Goal: Information Seeking & Learning: Learn about a topic

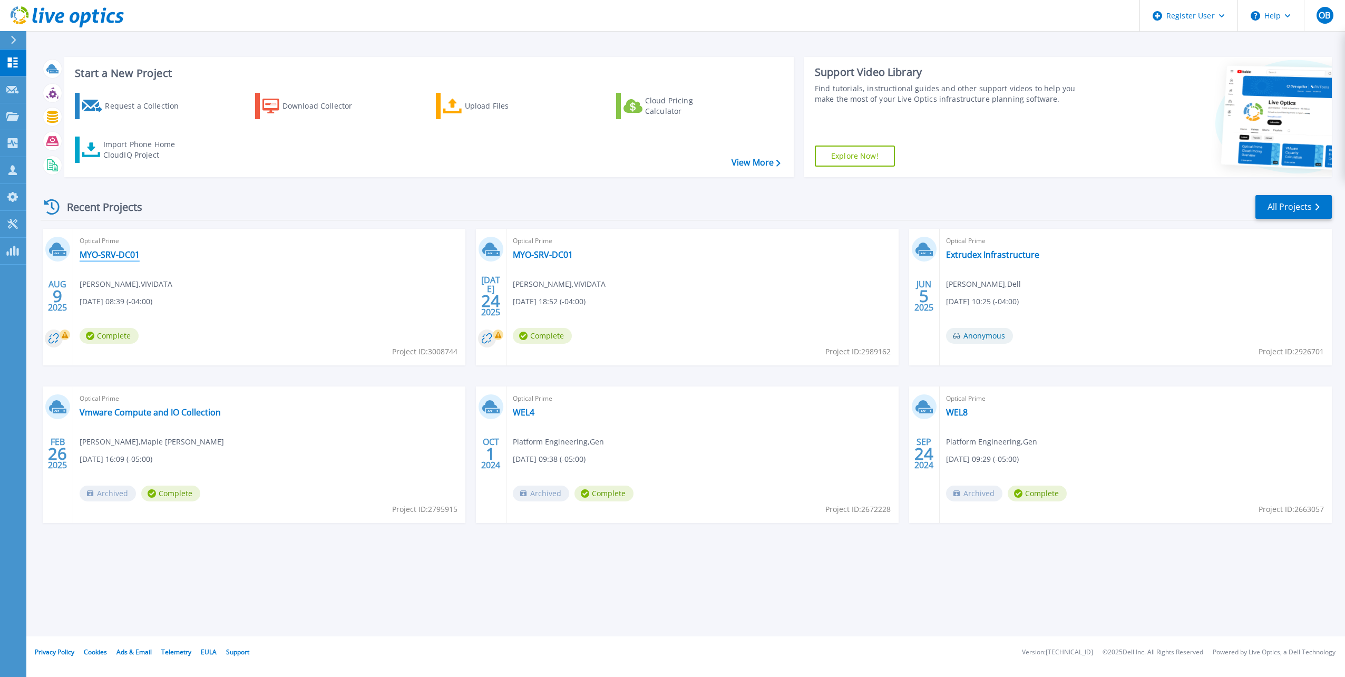
click at [101, 251] on link "MYO-SRV-DC01" at bounding box center [110, 254] width 60 height 11
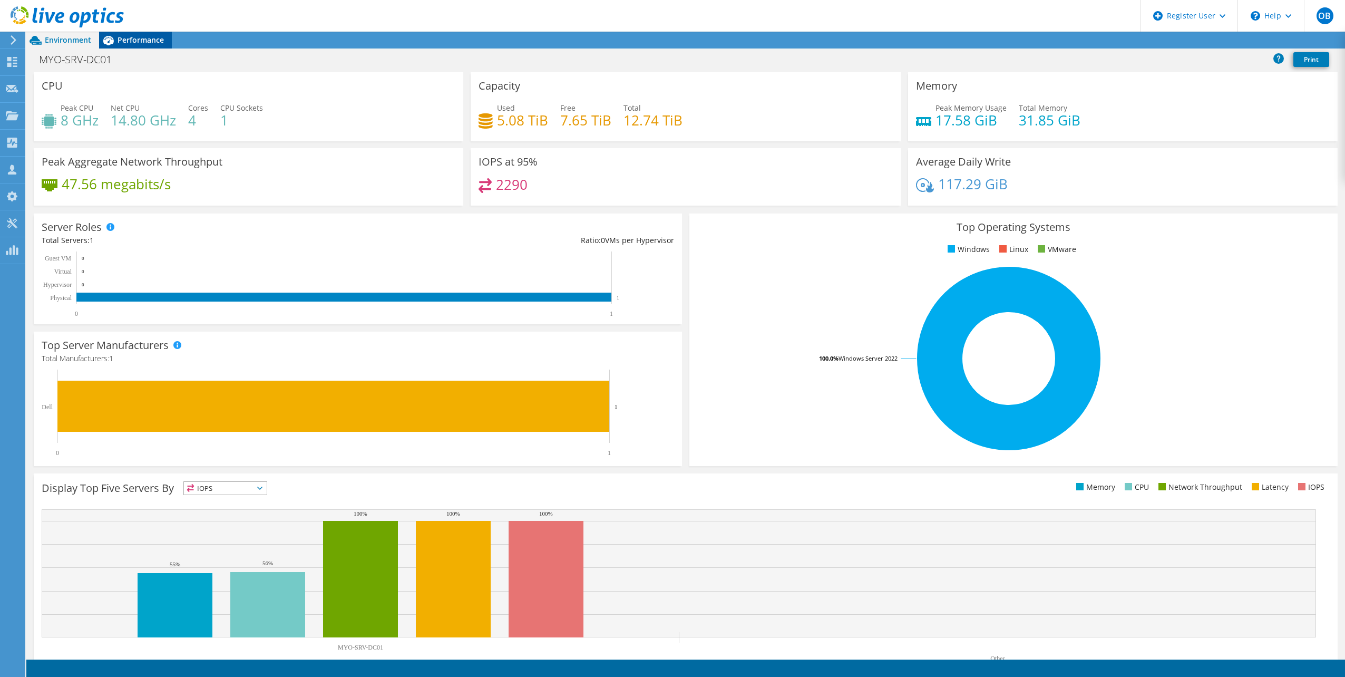
click at [143, 40] on span "Performance" at bounding box center [141, 40] width 46 height 10
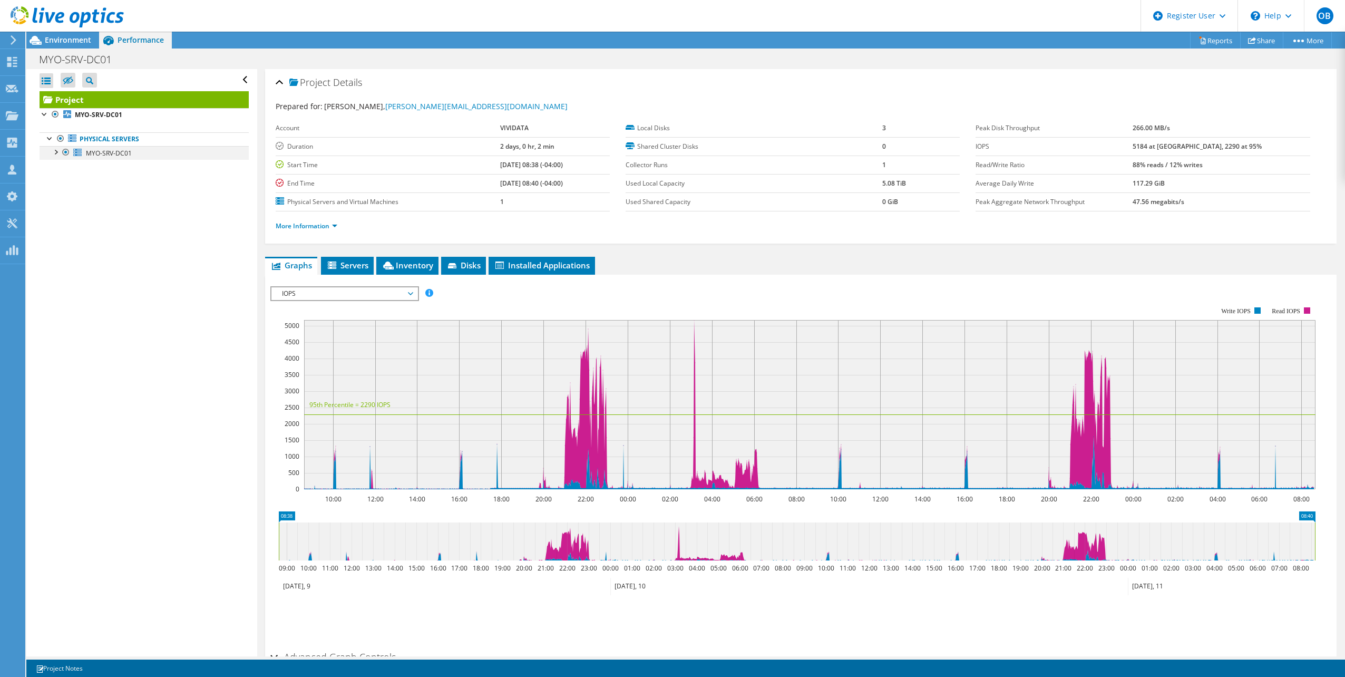
click at [57, 153] on div at bounding box center [55, 151] width 11 height 11
click at [103, 165] on link "0 C: D:" at bounding box center [144, 167] width 209 height 14
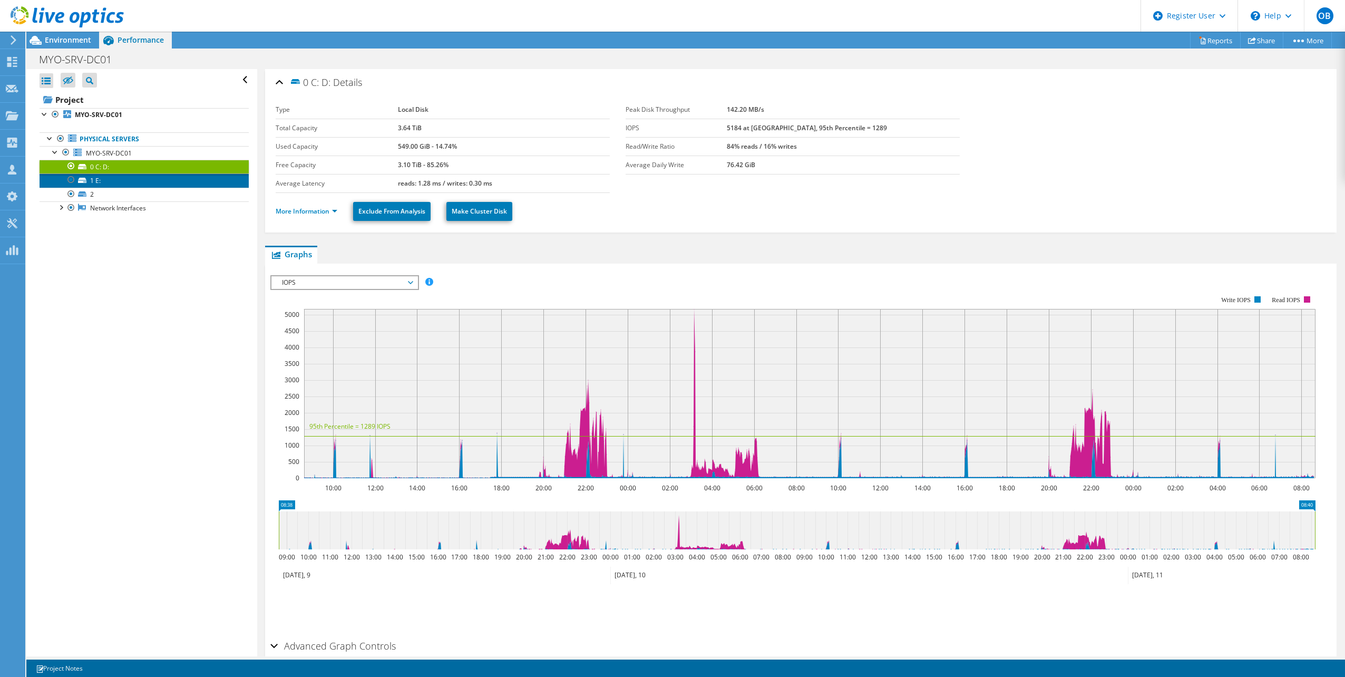
click at [140, 183] on link "1 E:" at bounding box center [144, 180] width 209 height 14
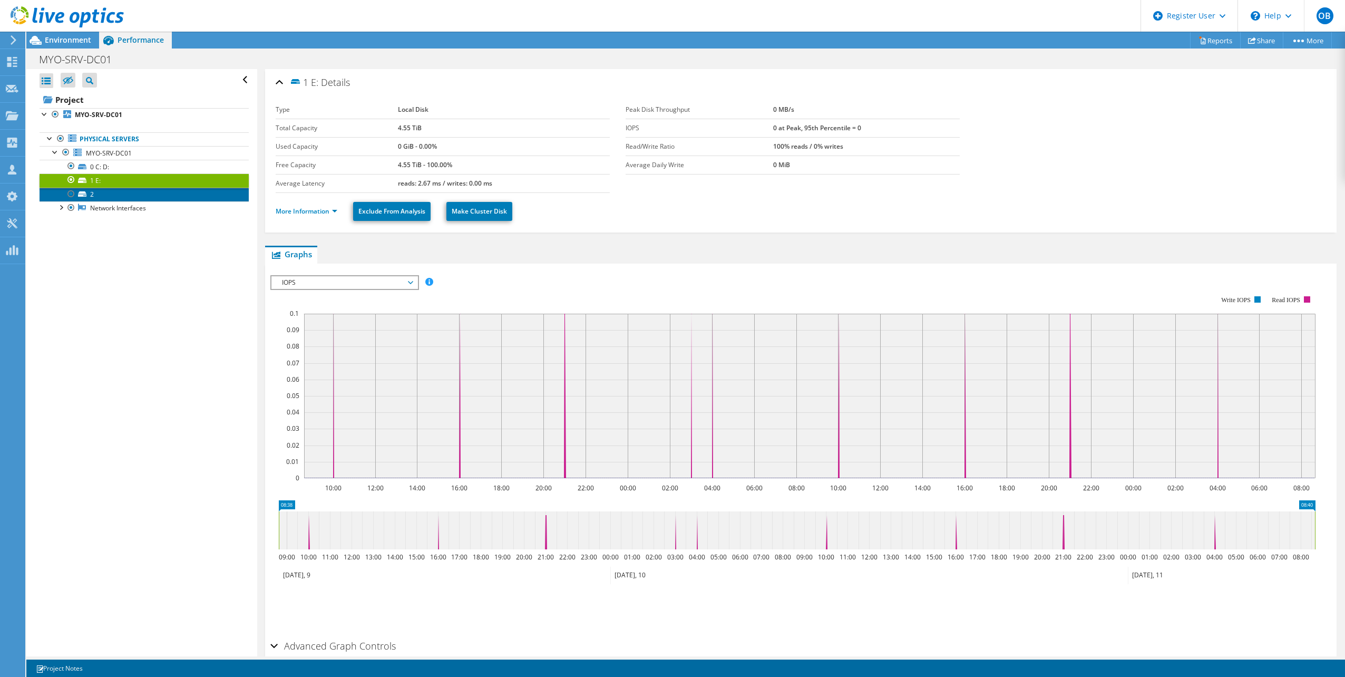
click at [131, 199] on link "2" at bounding box center [144, 195] width 209 height 14
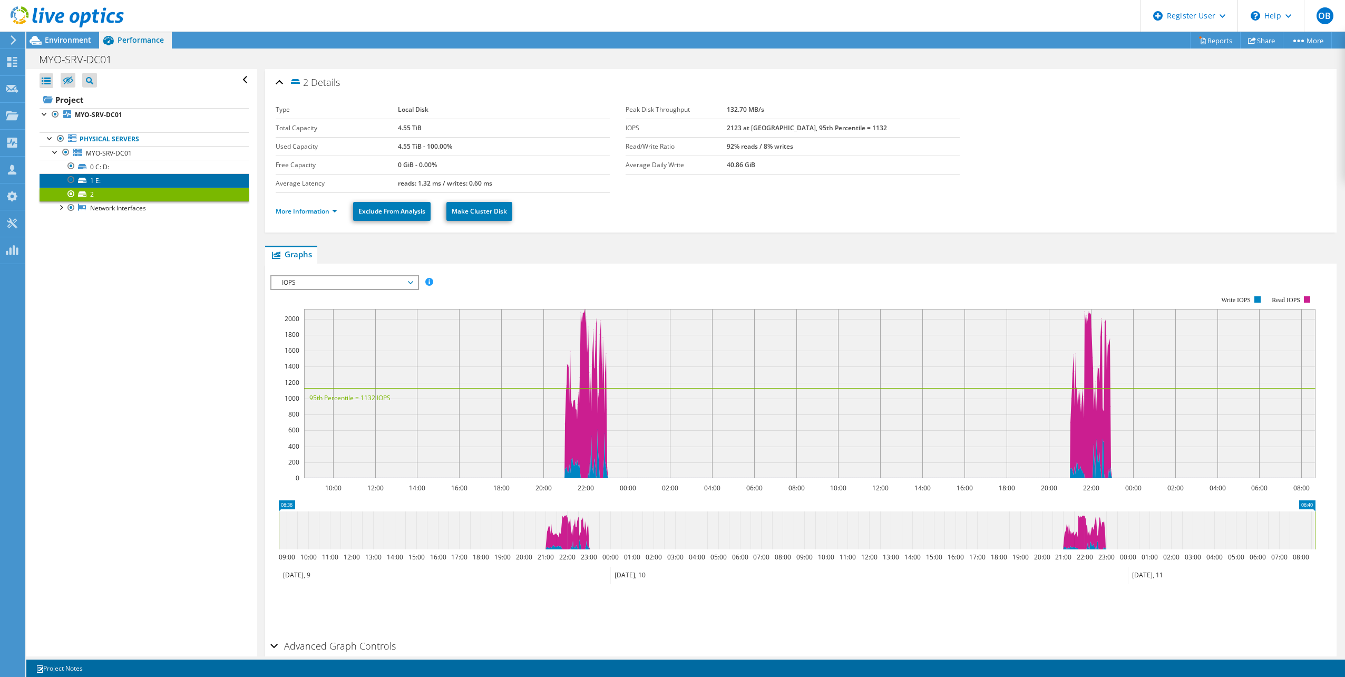
click at [115, 181] on link "1 E:" at bounding box center [144, 180] width 209 height 14
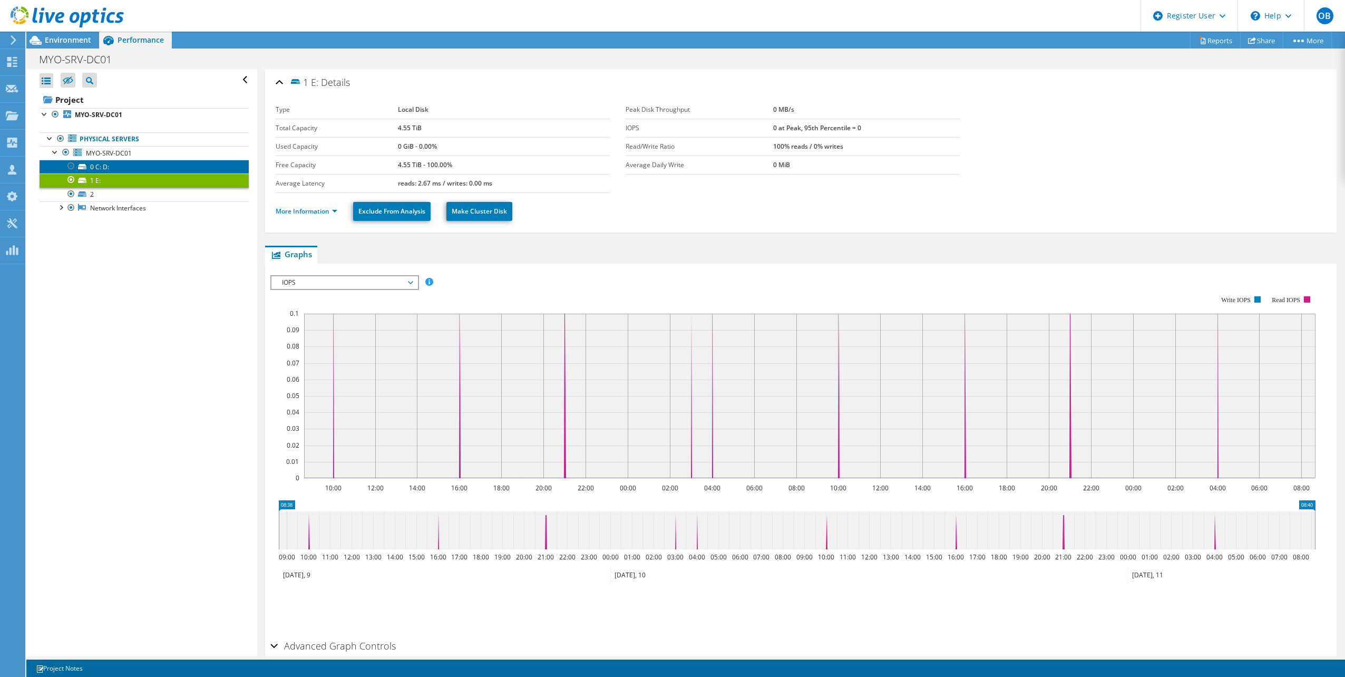
click at [117, 167] on link "0 C: D:" at bounding box center [144, 167] width 209 height 14
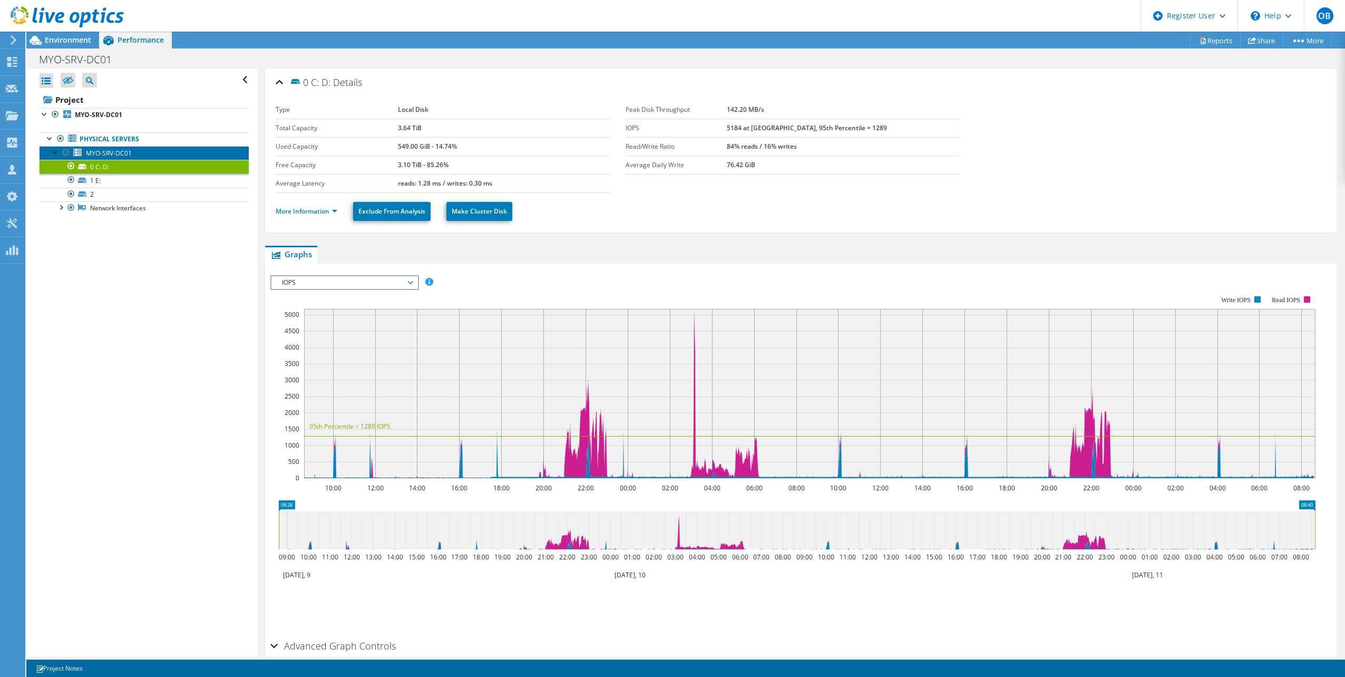
click at [103, 155] on span "MYO-SRV-DC01" at bounding box center [109, 153] width 46 height 9
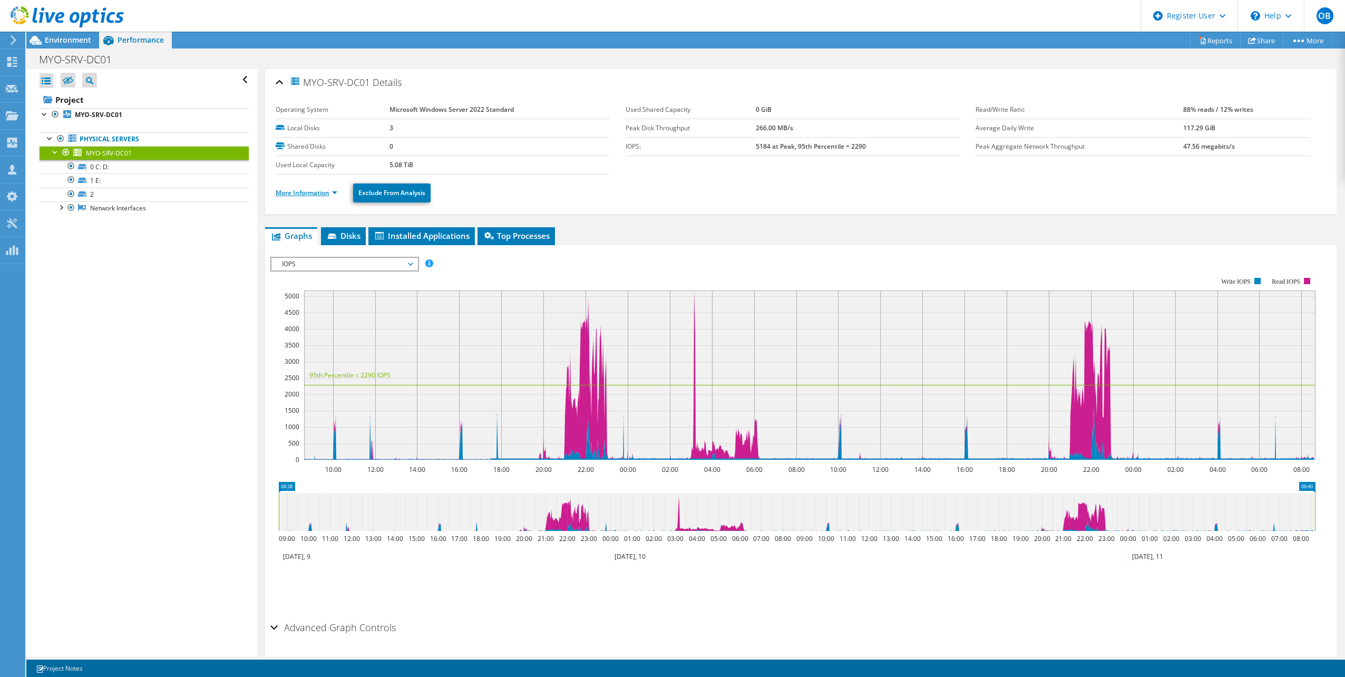
click at [315, 194] on link "More Information" at bounding box center [307, 192] width 62 height 9
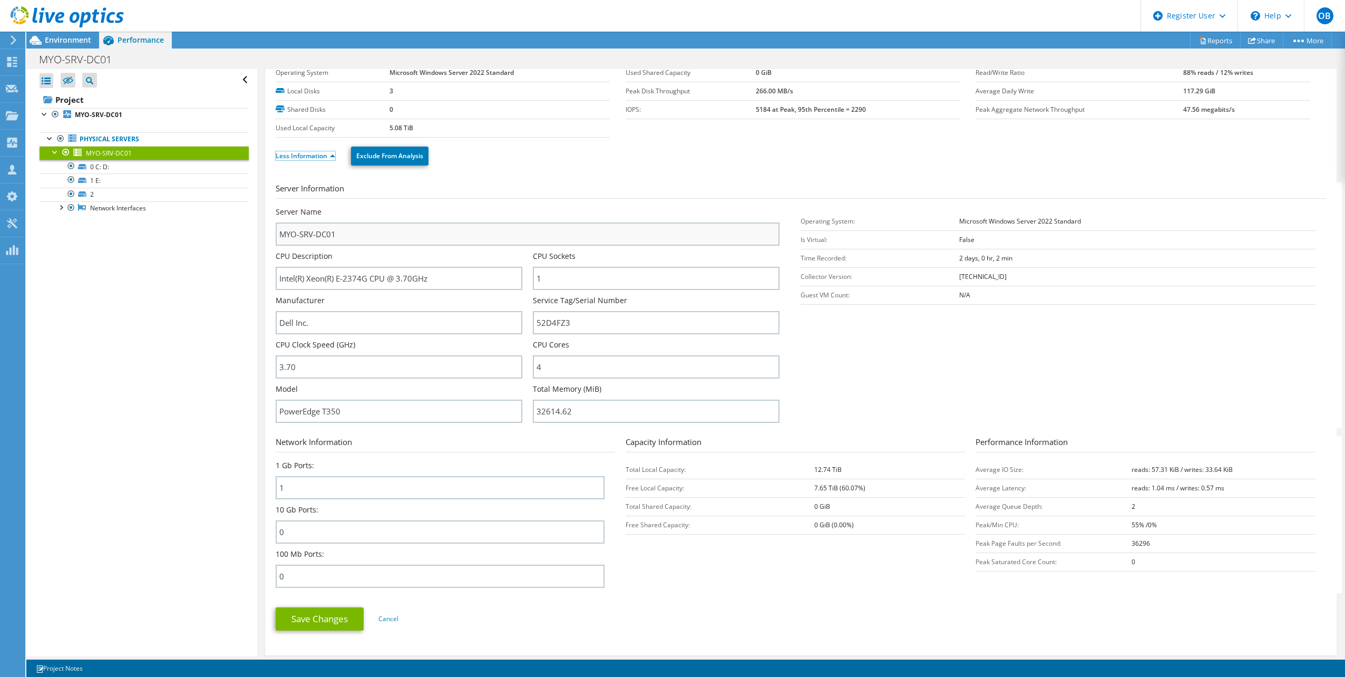
scroll to position [53, 0]
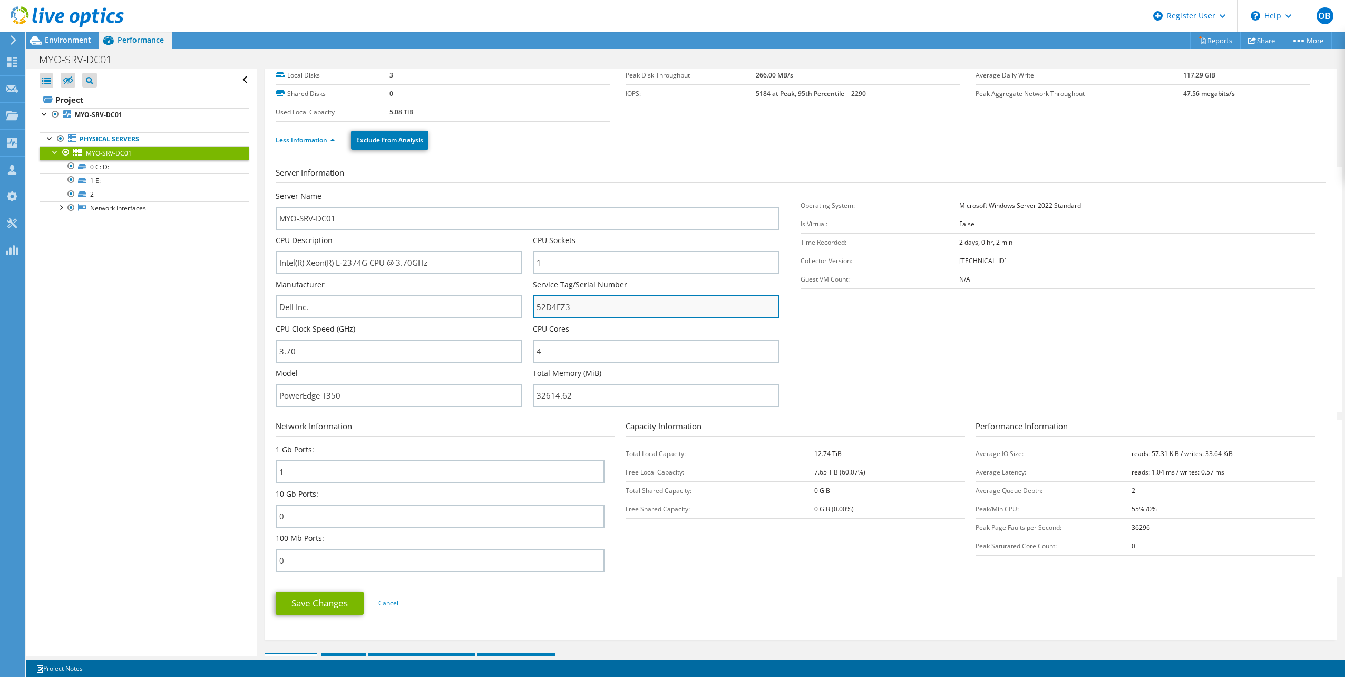
click at [557, 316] on input "52D4FZ3" at bounding box center [656, 306] width 247 height 23
click at [557, 315] on input "52D4FZ3" at bounding box center [656, 306] width 247 height 23
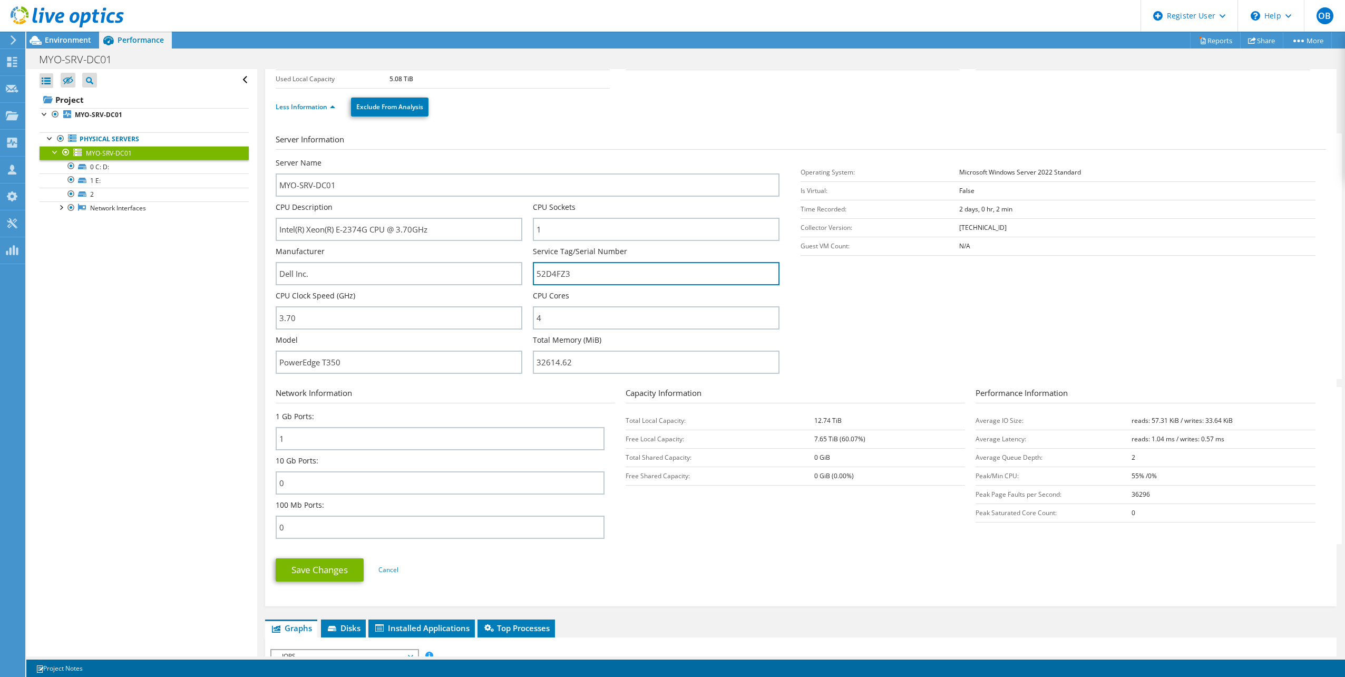
scroll to position [105, 0]
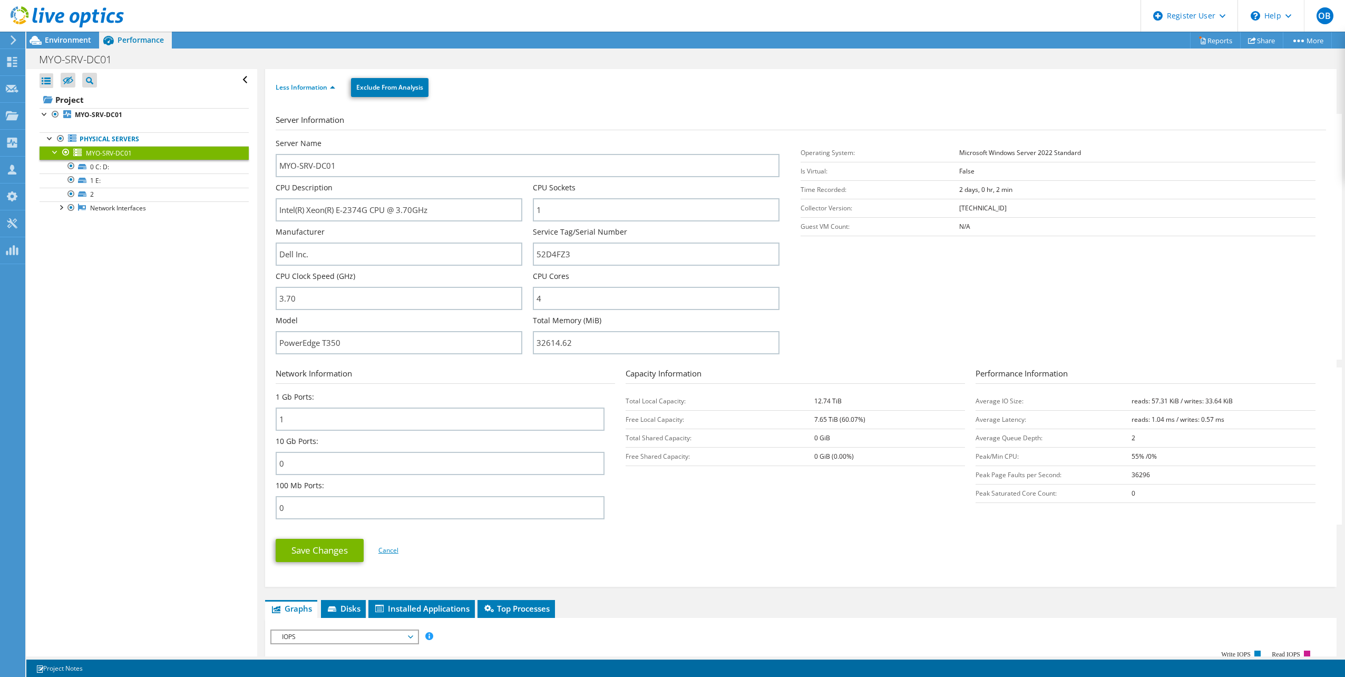
click at [394, 548] on link "Cancel" at bounding box center [389, 550] width 20 height 9
click at [387, 554] on link "Cancel" at bounding box center [389, 550] width 20 height 9
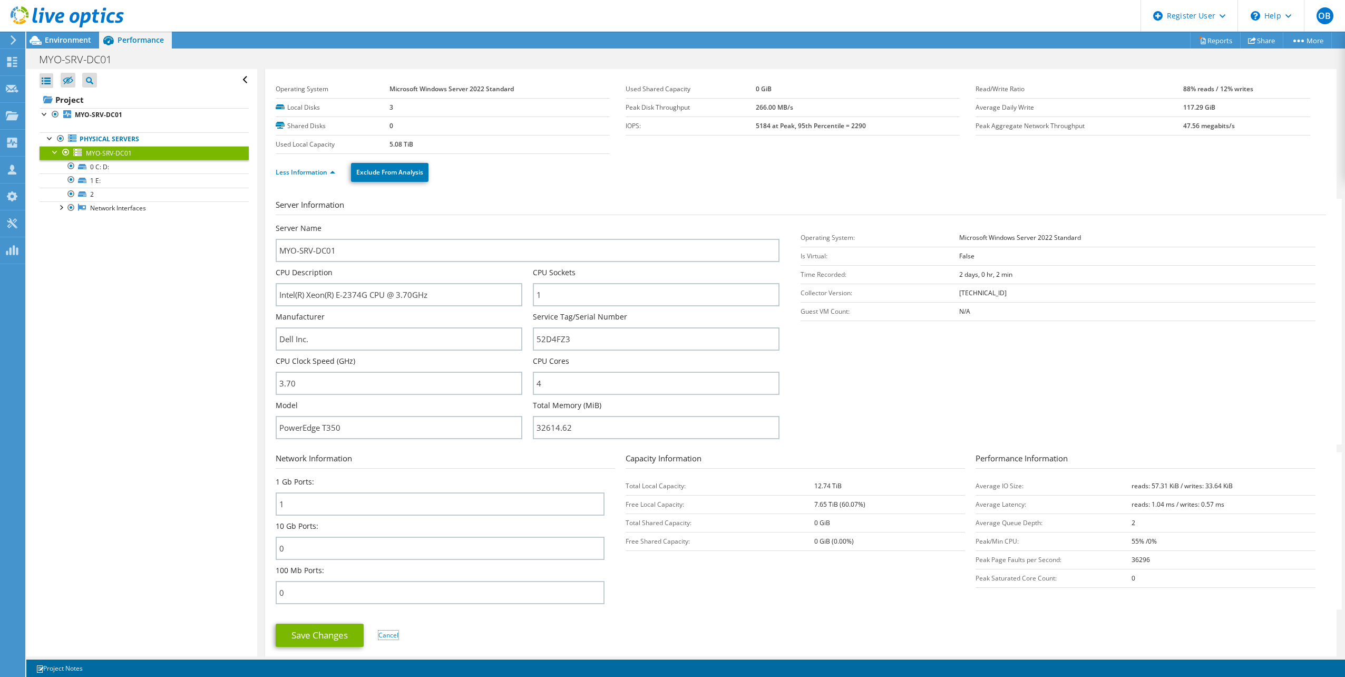
scroll to position [0, 0]
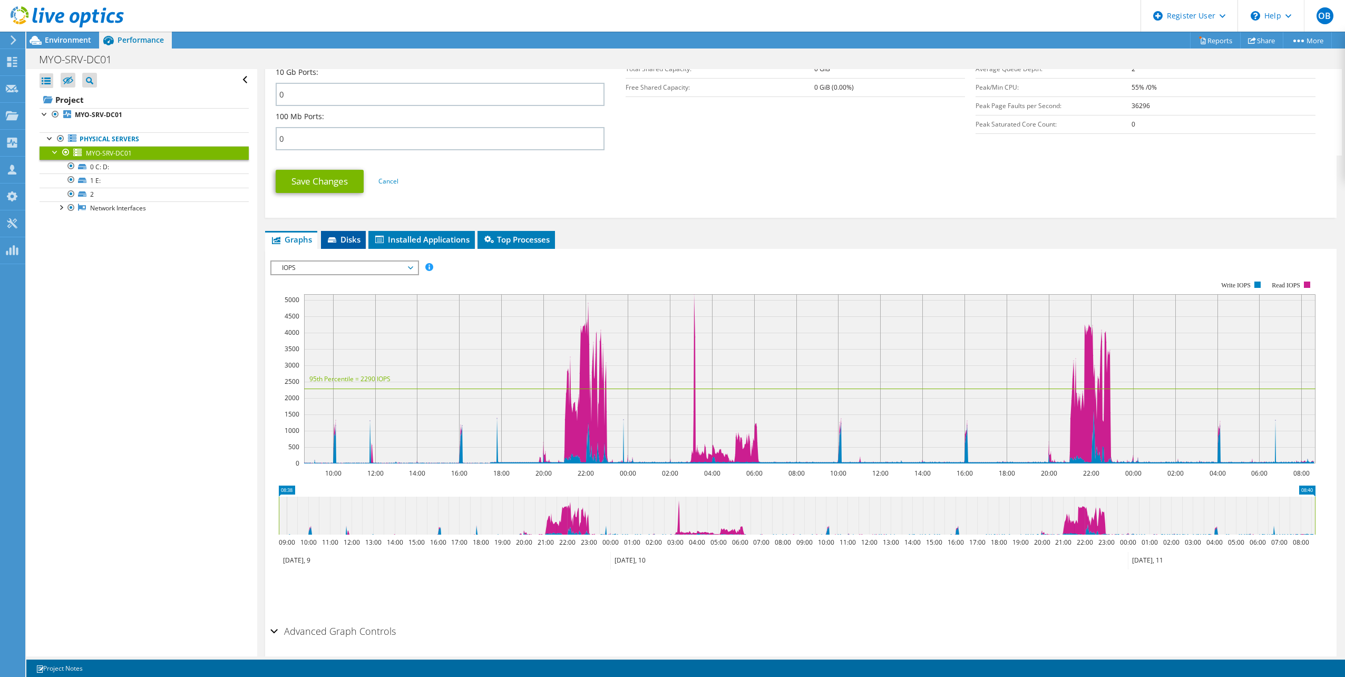
click at [348, 237] on span "Disks" at bounding box center [343, 239] width 34 height 11
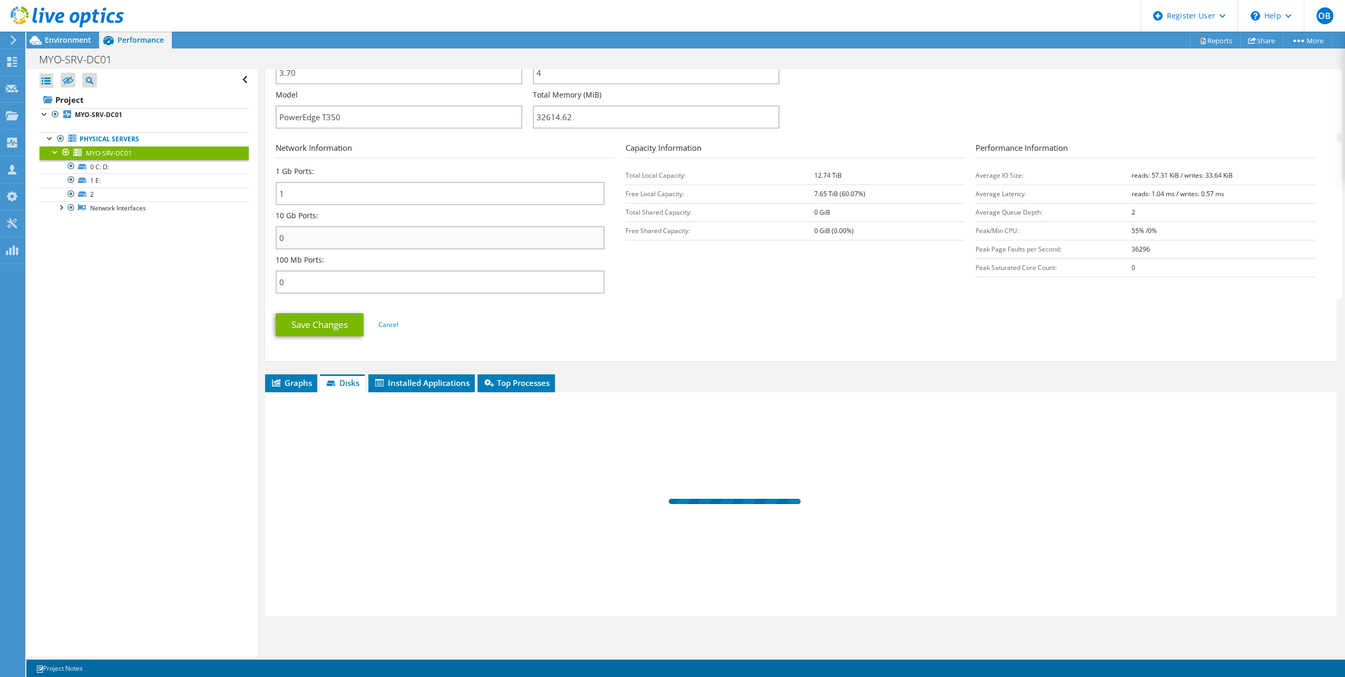
scroll to position [331, 0]
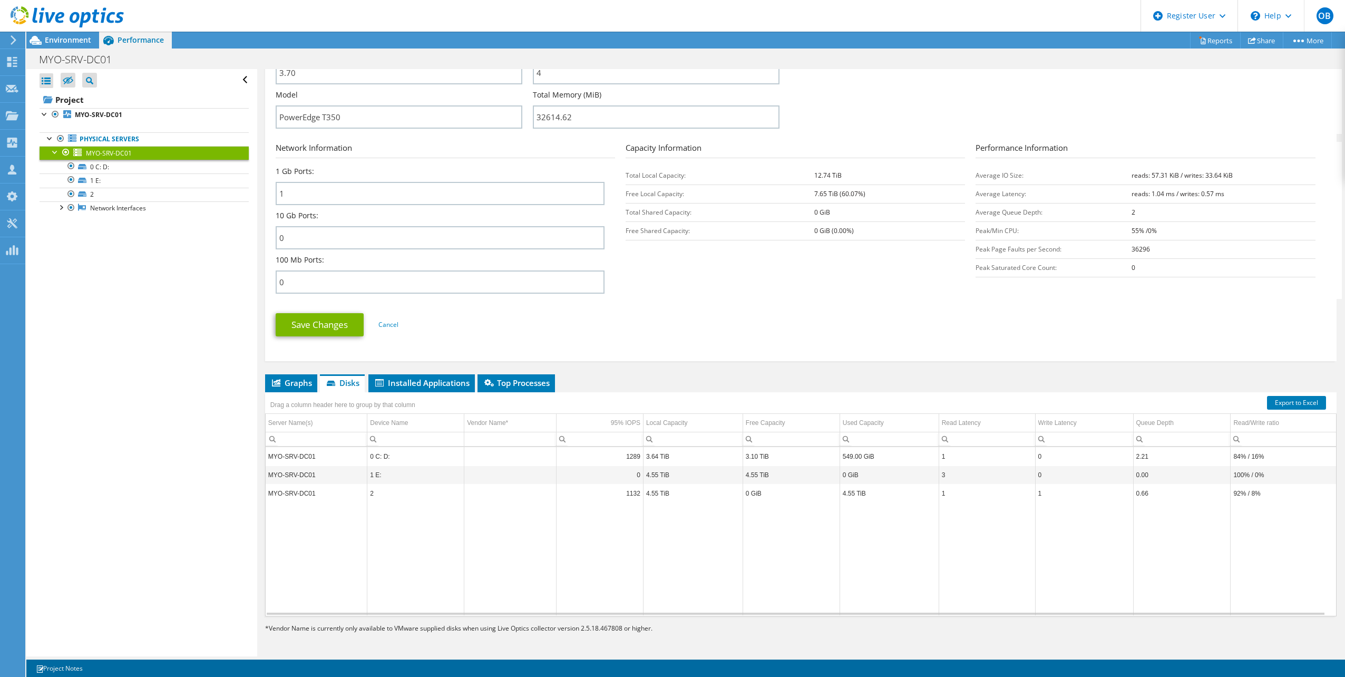
click at [521, 373] on div "MYO-SRV-DC01 Details Operating System Microsoft Windows Server 2022 Standard Lo…" at bounding box center [801, 197] width 1088 height 918
click at [525, 379] on span "Top Processes" at bounding box center [516, 382] width 67 height 11
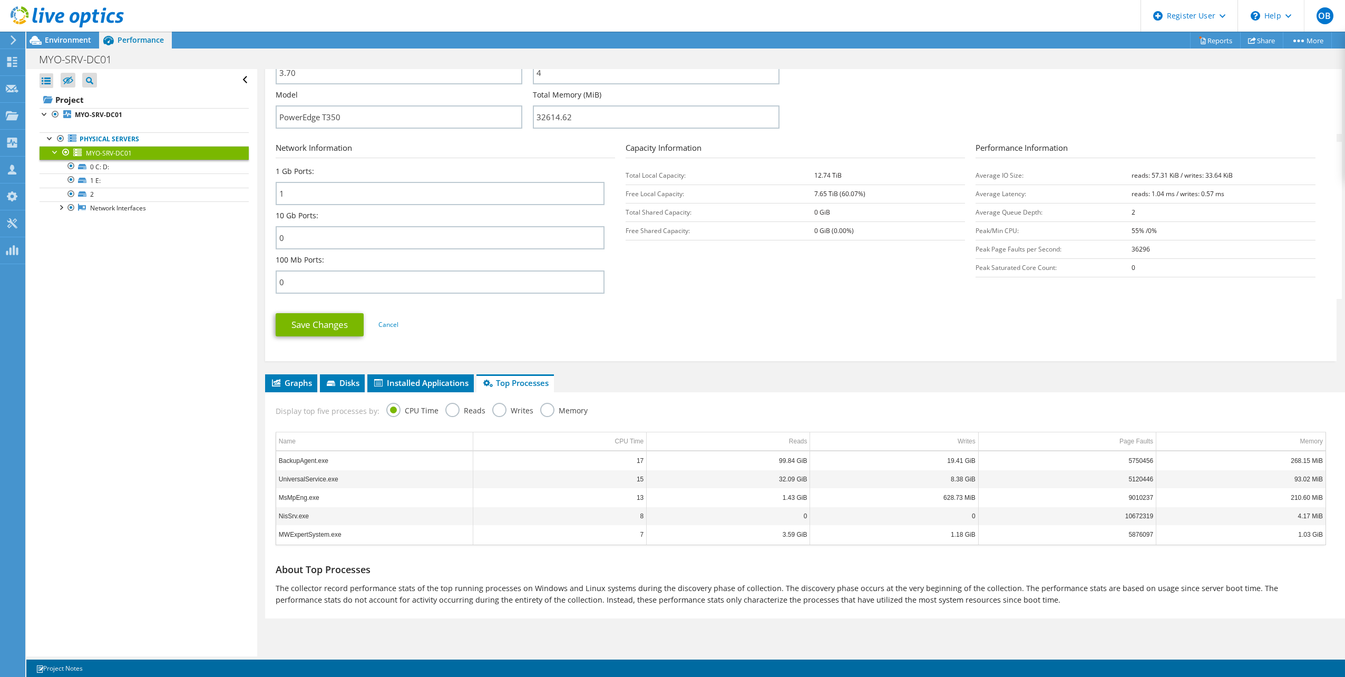
click at [447, 414] on label "Reads" at bounding box center [465, 409] width 40 height 13
click at [0, 0] on input "Reads" at bounding box center [0, 0] width 0 height 0
click at [546, 415] on label "Memory" at bounding box center [563, 409] width 47 height 13
click at [0, 0] on input "Memory" at bounding box center [0, 0] width 0 height 0
click at [452, 415] on label "Reads" at bounding box center [465, 409] width 40 height 13
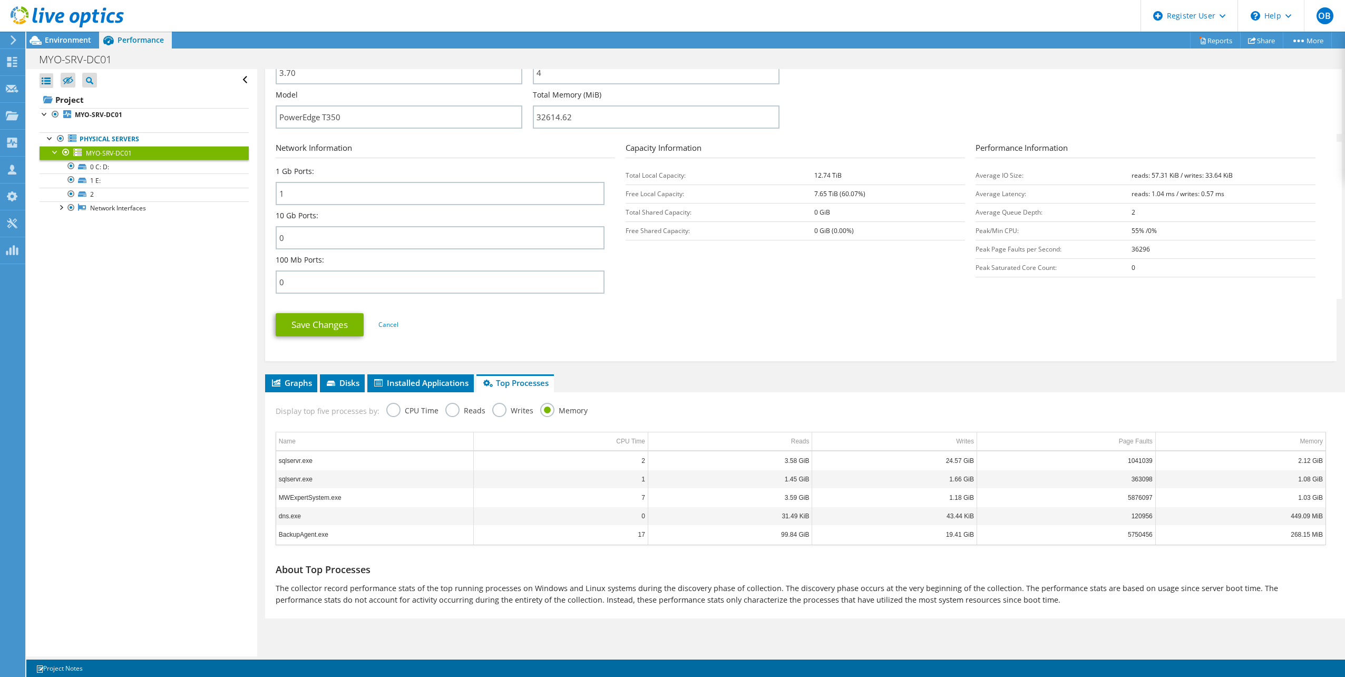
click at [0, 0] on input "Reads" at bounding box center [0, 0] width 0 height 0
click at [497, 416] on label "Writes" at bounding box center [512, 409] width 41 height 13
click at [0, 0] on input "Writes" at bounding box center [0, 0] width 0 height 0
click at [452, 410] on label "Reads" at bounding box center [465, 409] width 40 height 13
click at [0, 0] on input "Reads" at bounding box center [0, 0] width 0 height 0
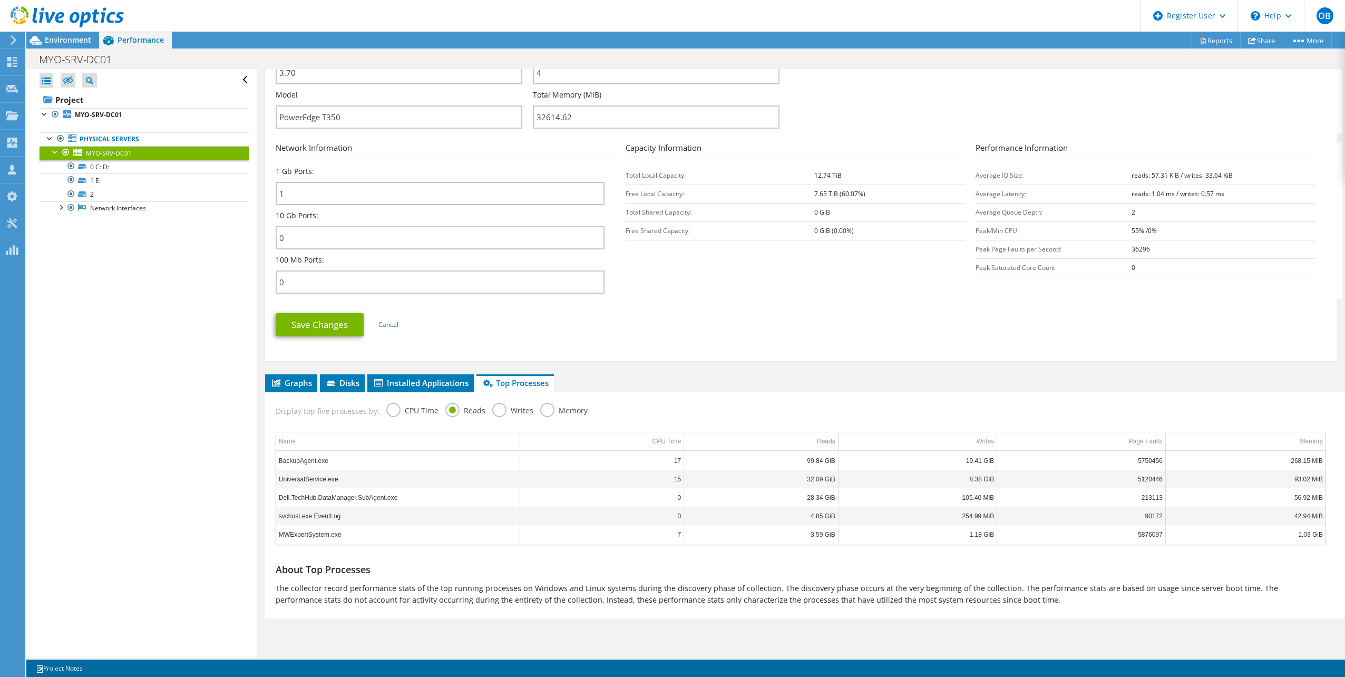
click at [393, 408] on label "CPU Time" at bounding box center [412, 409] width 52 height 13
click at [0, 0] on input "CPU Time" at bounding box center [0, 0] width 0 height 0
click at [282, 380] on span "Graphs" at bounding box center [291, 382] width 42 height 11
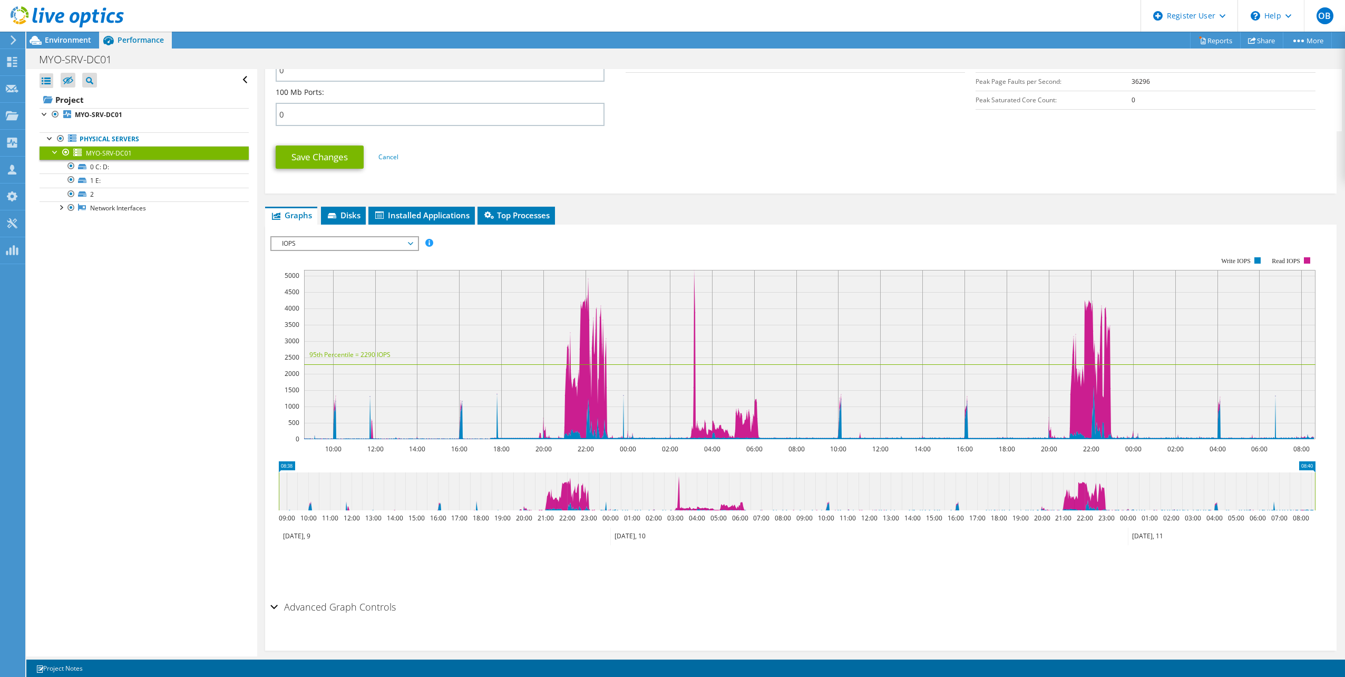
scroll to position [511, 0]
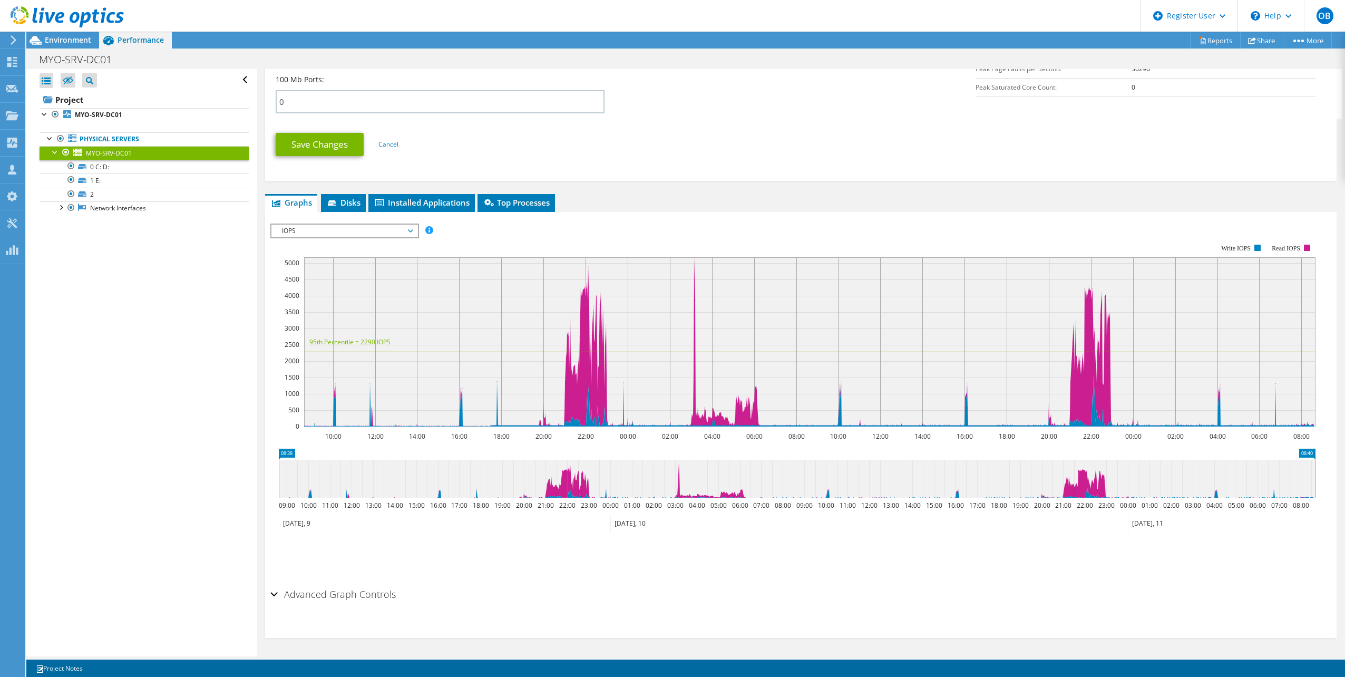
click at [419, 237] on div "IOPS IOPS Disk Throughput IO Size Latency Queue Depth CPU Percentage Memory Pag…" at bounding box center [344, 231] width 149 height 15
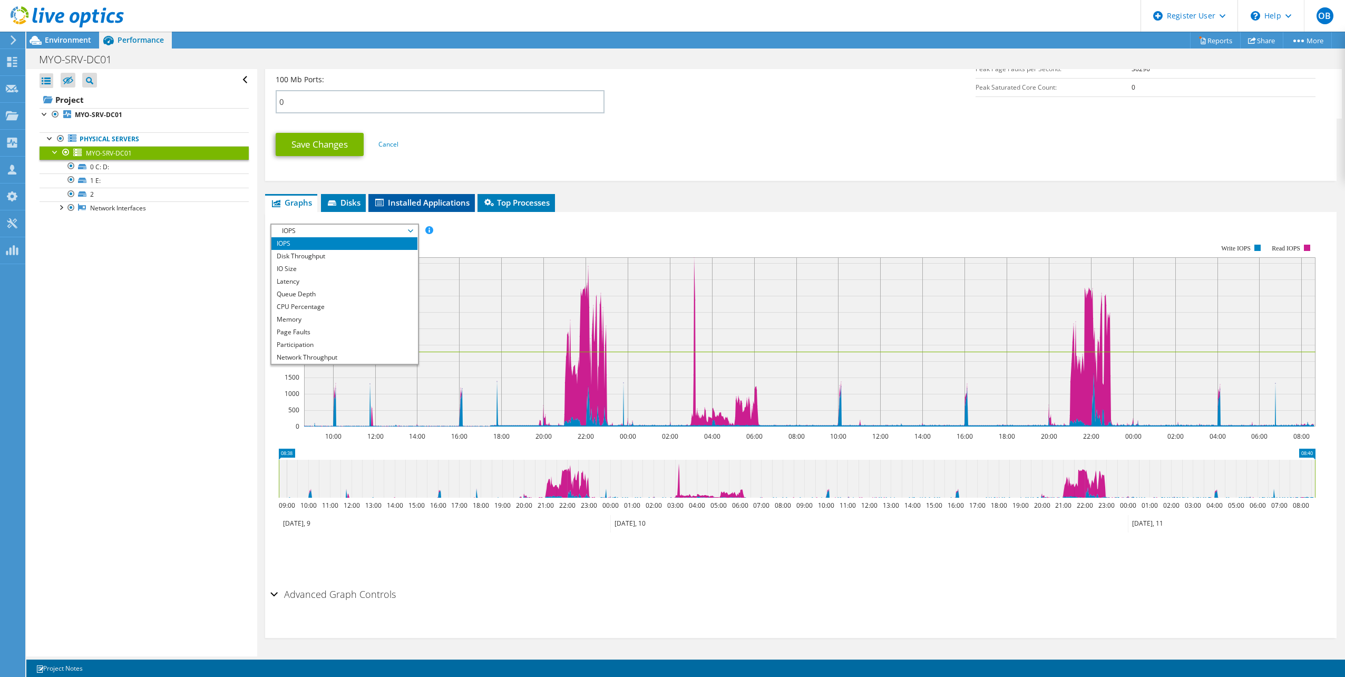
click at [462, 210] on li "Installed Applications" at bounding box center [422, 203] width 106 height 18
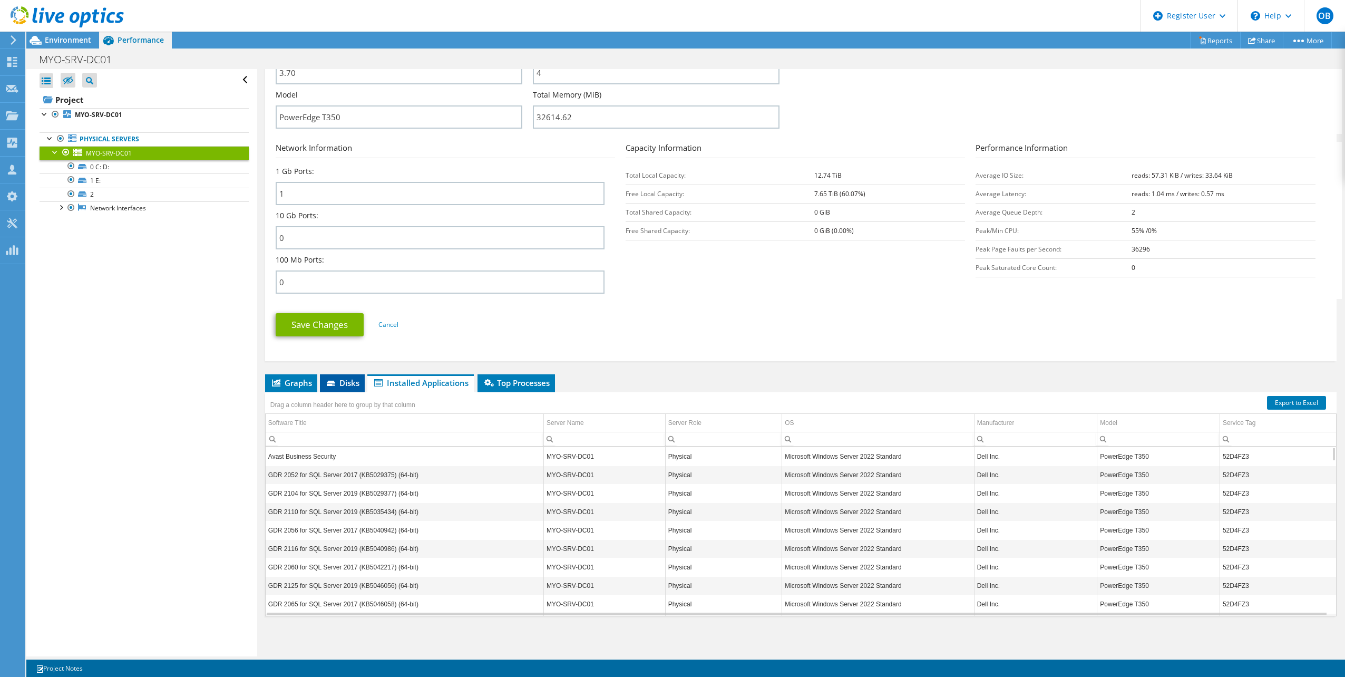
click at [353, 385] on span "Disks" at bounding box center [342, 382] width 34 height 11
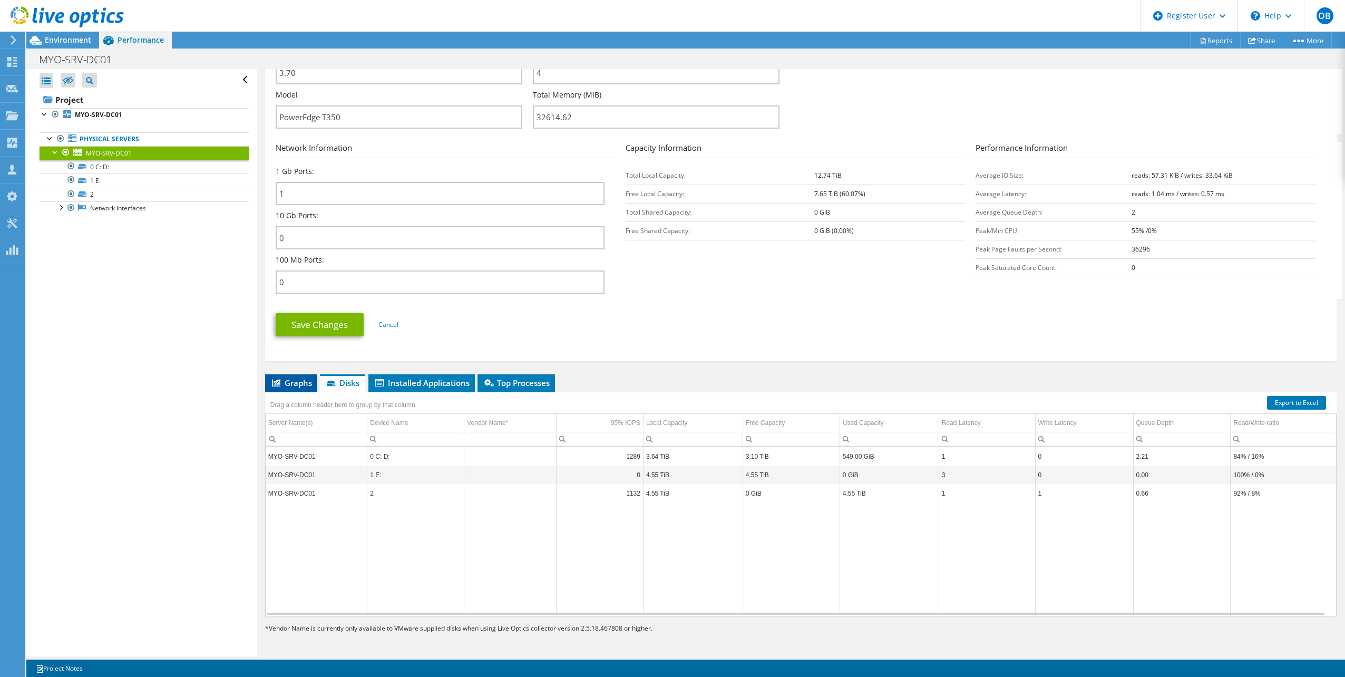
click at [315, 387] on li "Graphs" at bounding box center [291, 383] width 52 height 18
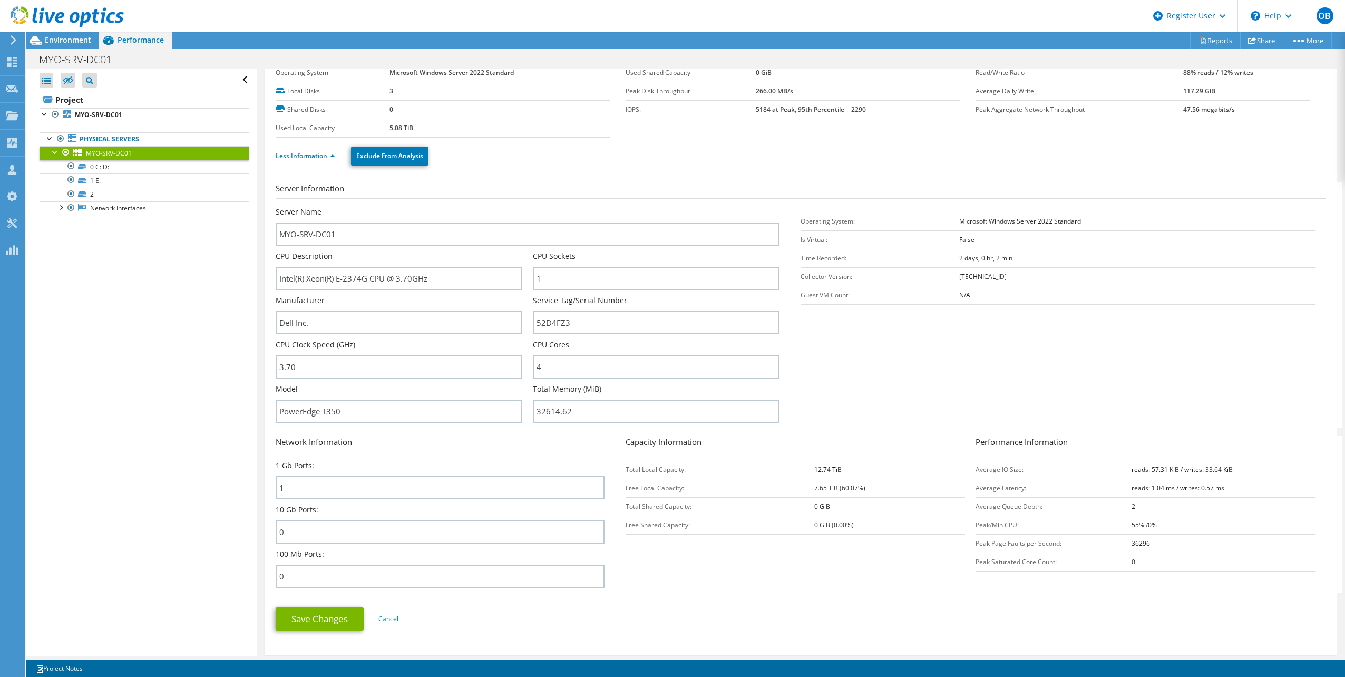
scroll to position [0, 0]
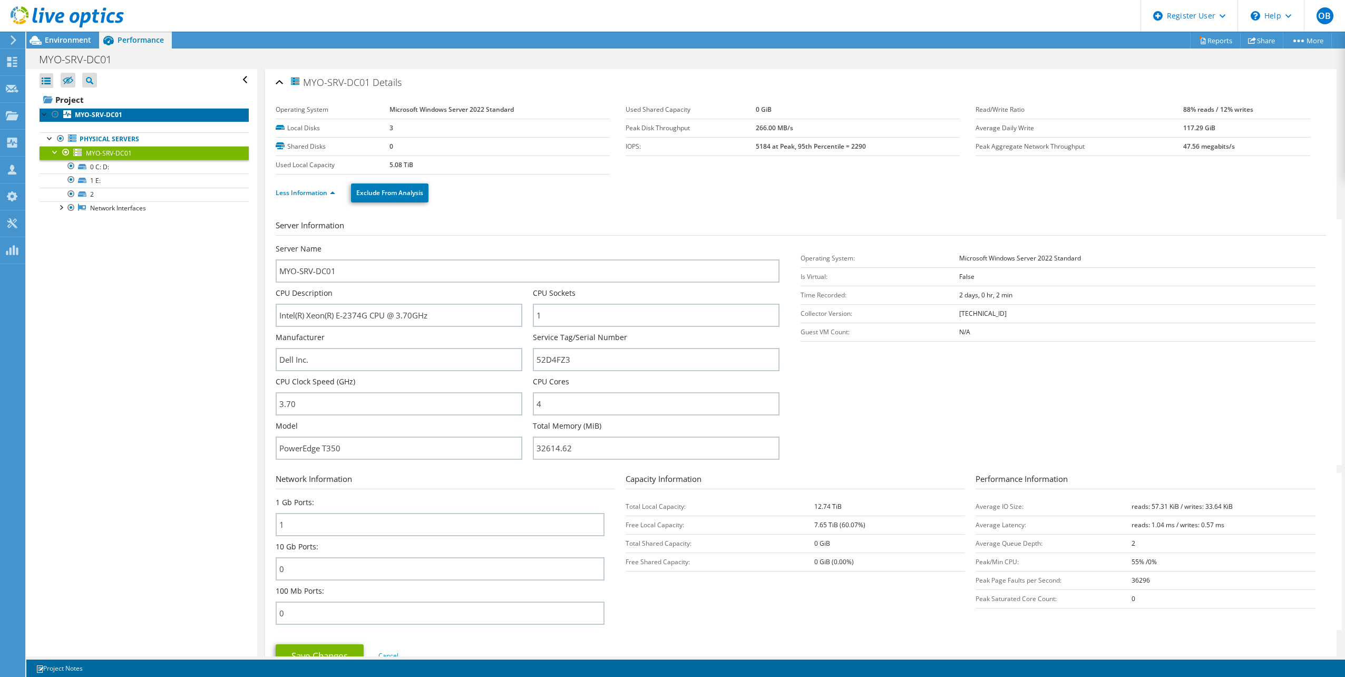
click at [89, 111] on b "MYO-SRV-DC01" at bounding box center [98, 114] width 47 height 9
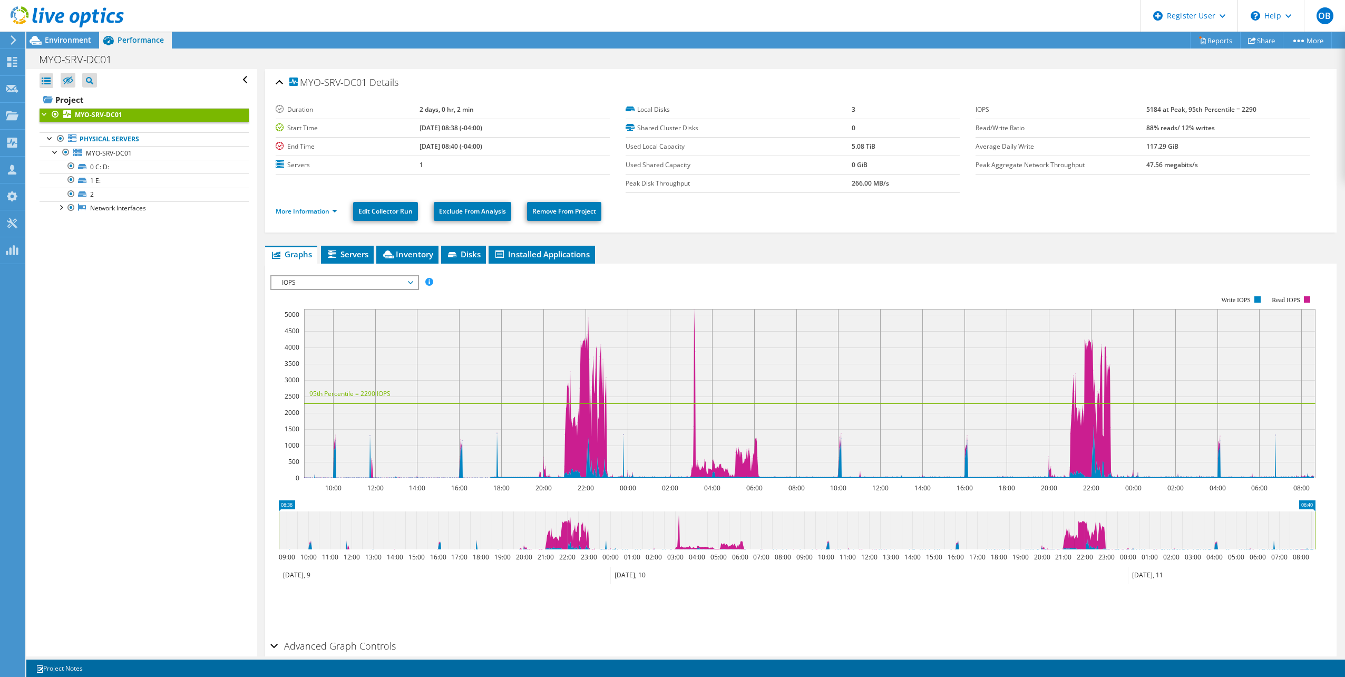
click at [363, 286] on span "IOPS" at bounding box center [344, 282] width 135 height 13
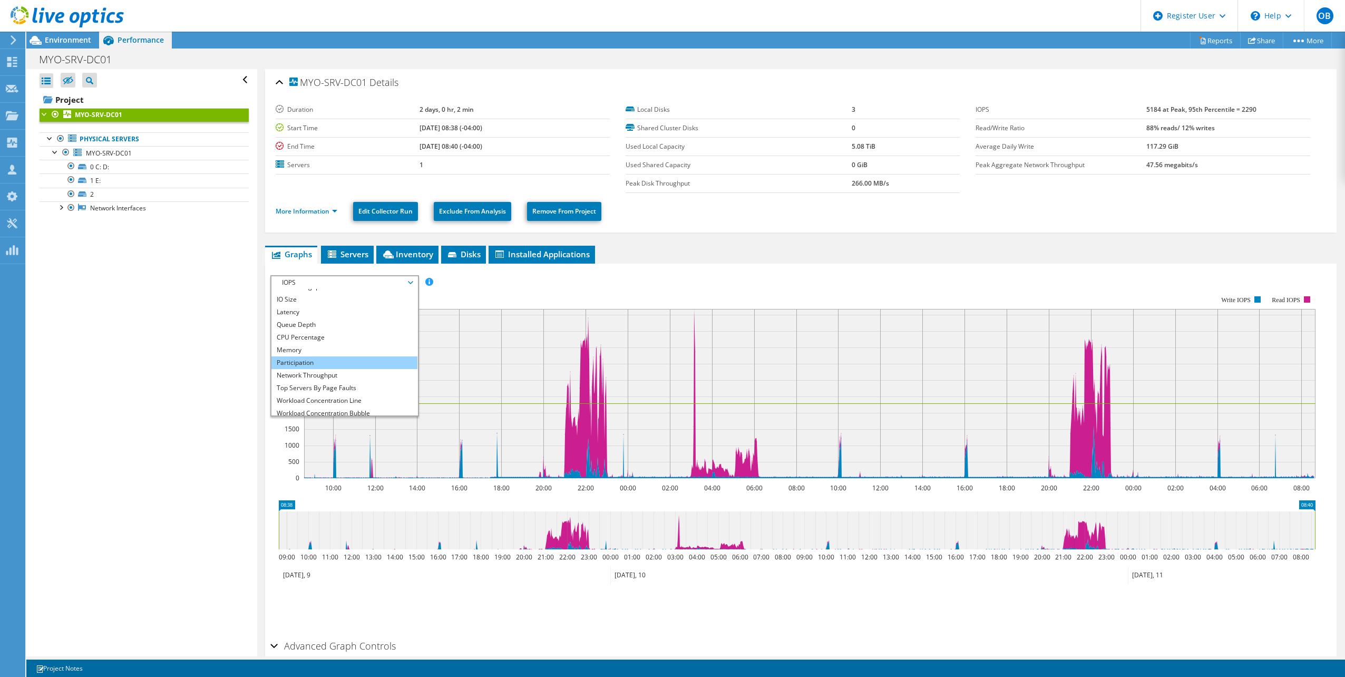
scroll to position [38, 0]
click at [317, 404] on li "All" at bounding box center [344, 409] width 146 height 13
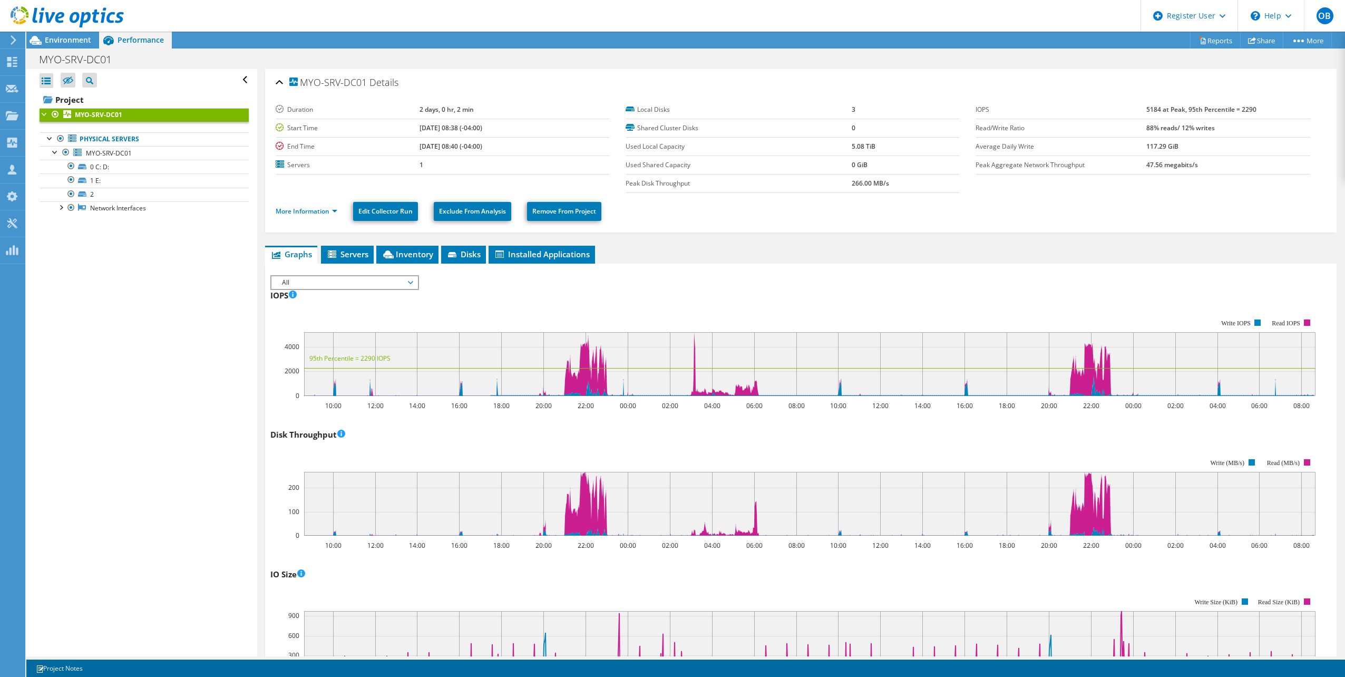
click at [403, 285] on span "All" at bounding box center [344, 282] width 135 height 13
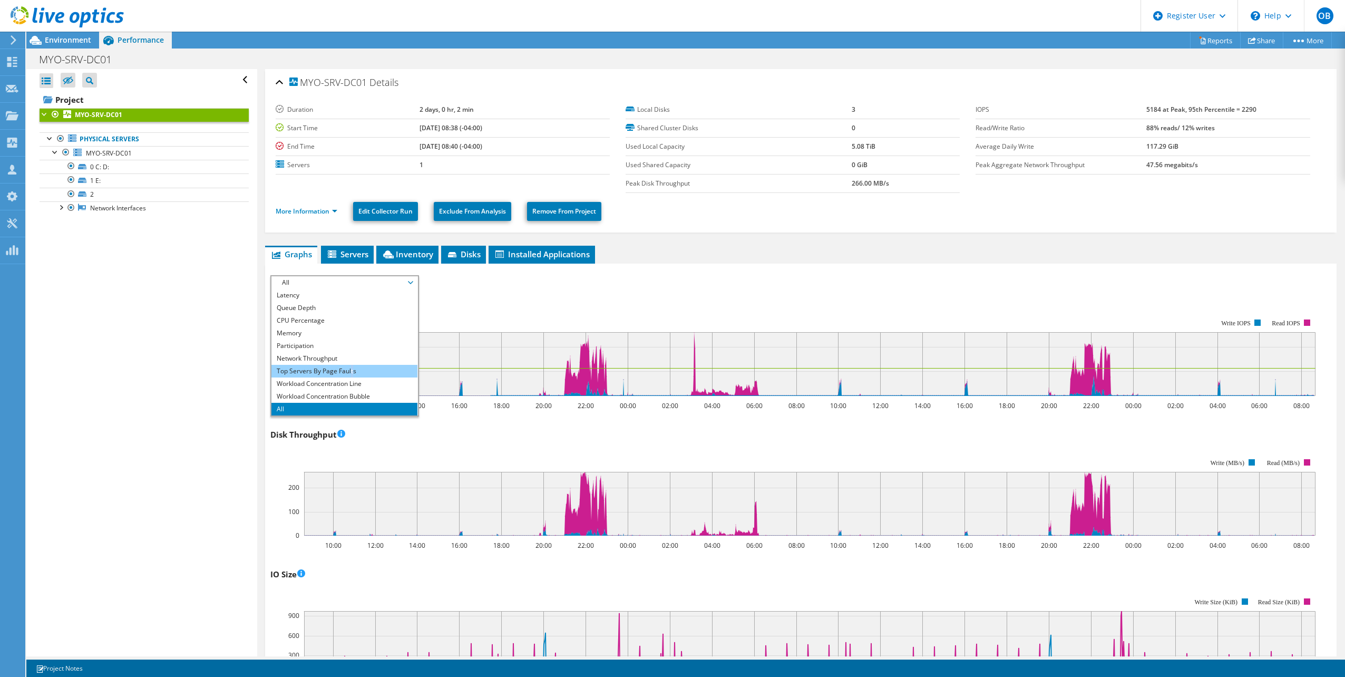
click at [351, 374] on li "Top Servers By Page Faults" at bounding box center [344, 371] width 146 height 13
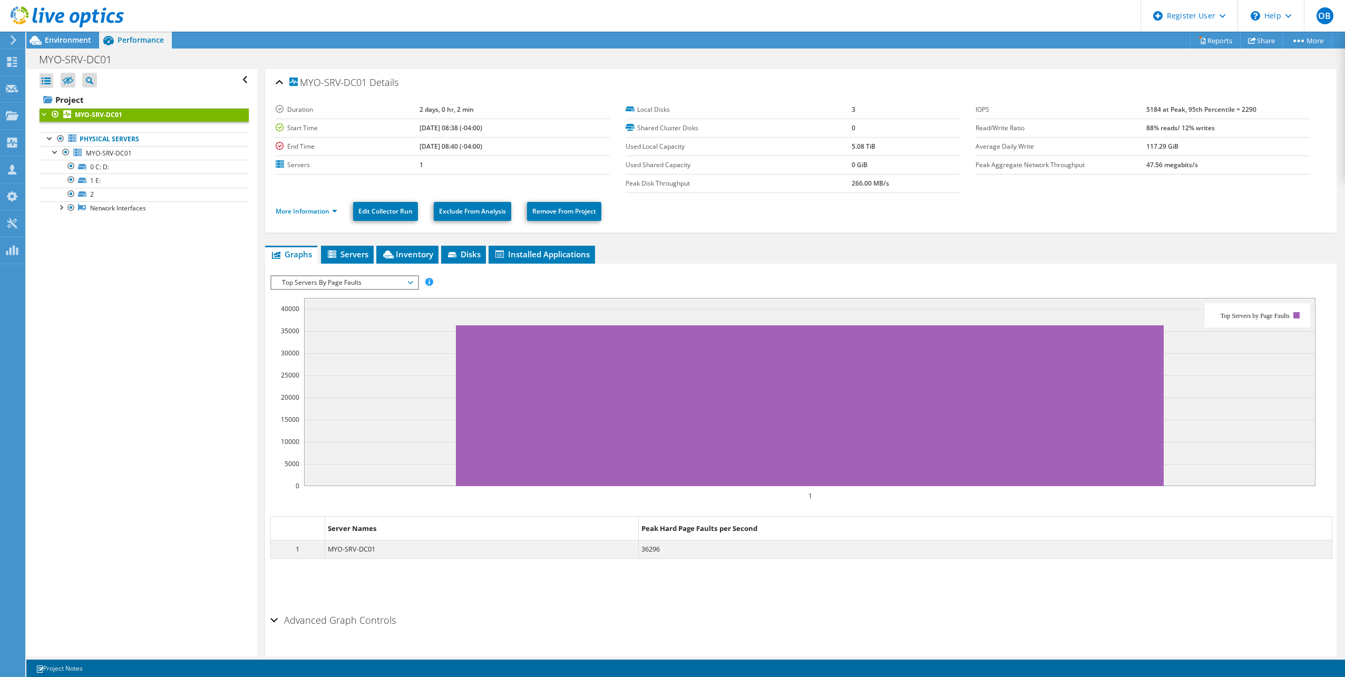
click at [385, 280] on span "Top Servers By Page Faults" at bounding box center [344, 282] width 135 height 13
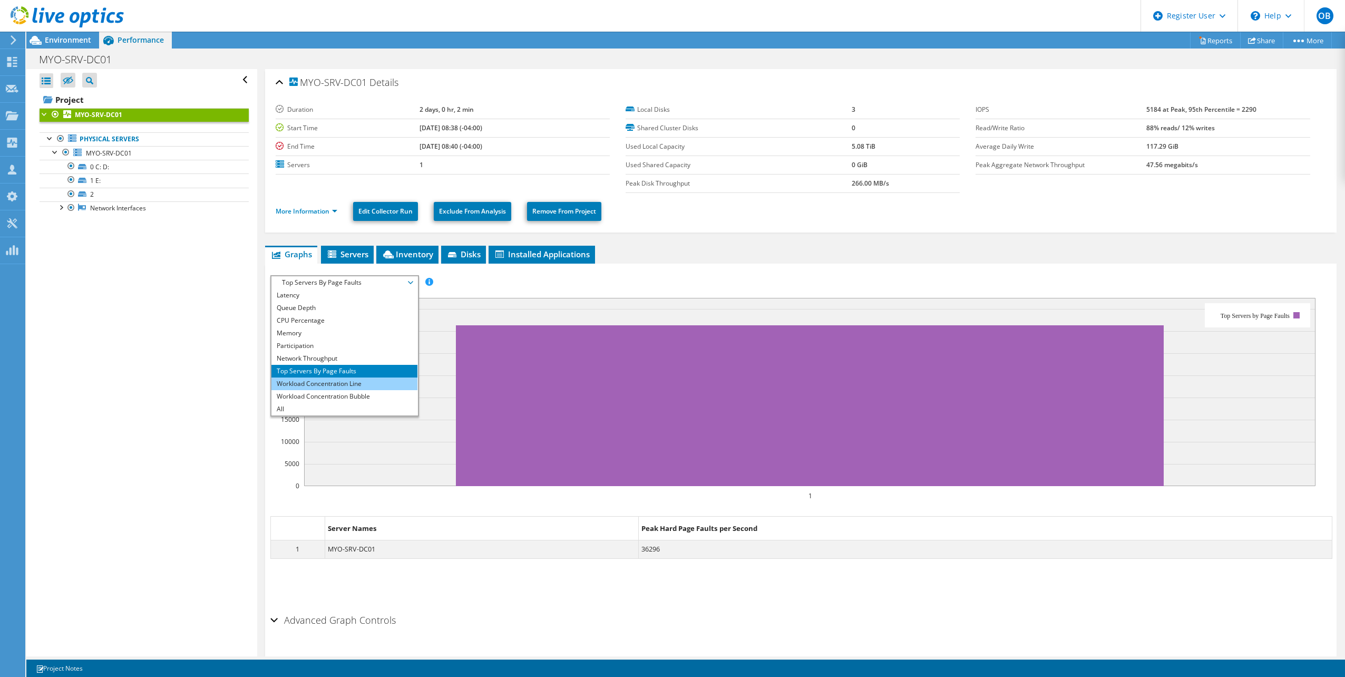
click at [386, 380] on li "Workload Concentration Line" at bounding box center [344, 383] width 146 height 13
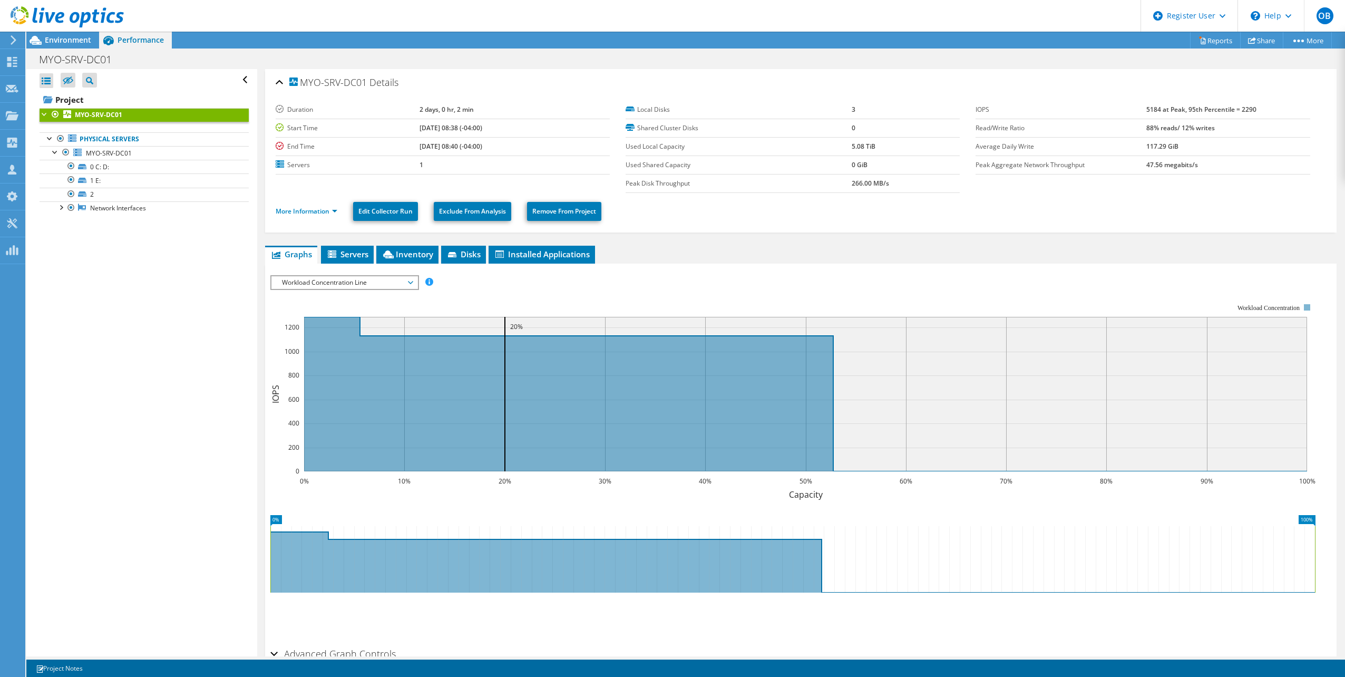
click at [369, 287] on span "Workload Concentration Line" at bounding box center [344, 282] width 135 height 13
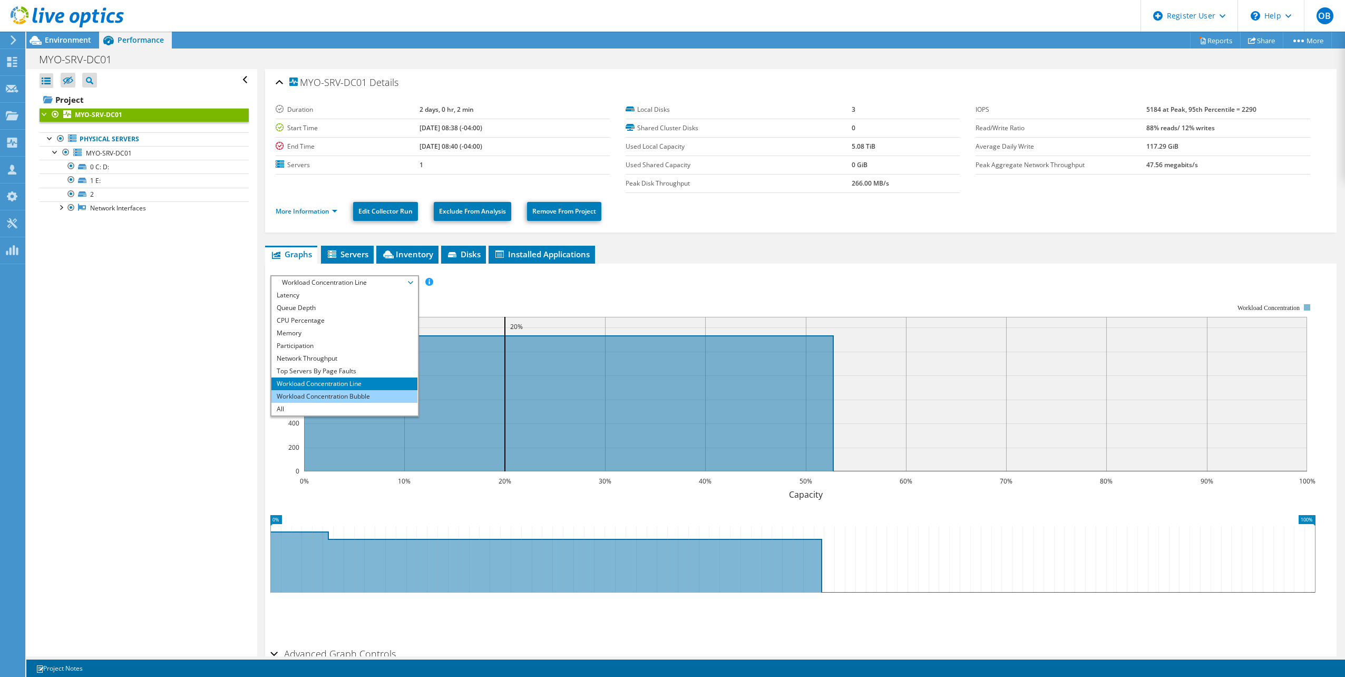
click at [333, 393] on li "Workload Concentration Bubble" at bounding box center [344, 396] width 146 height 13
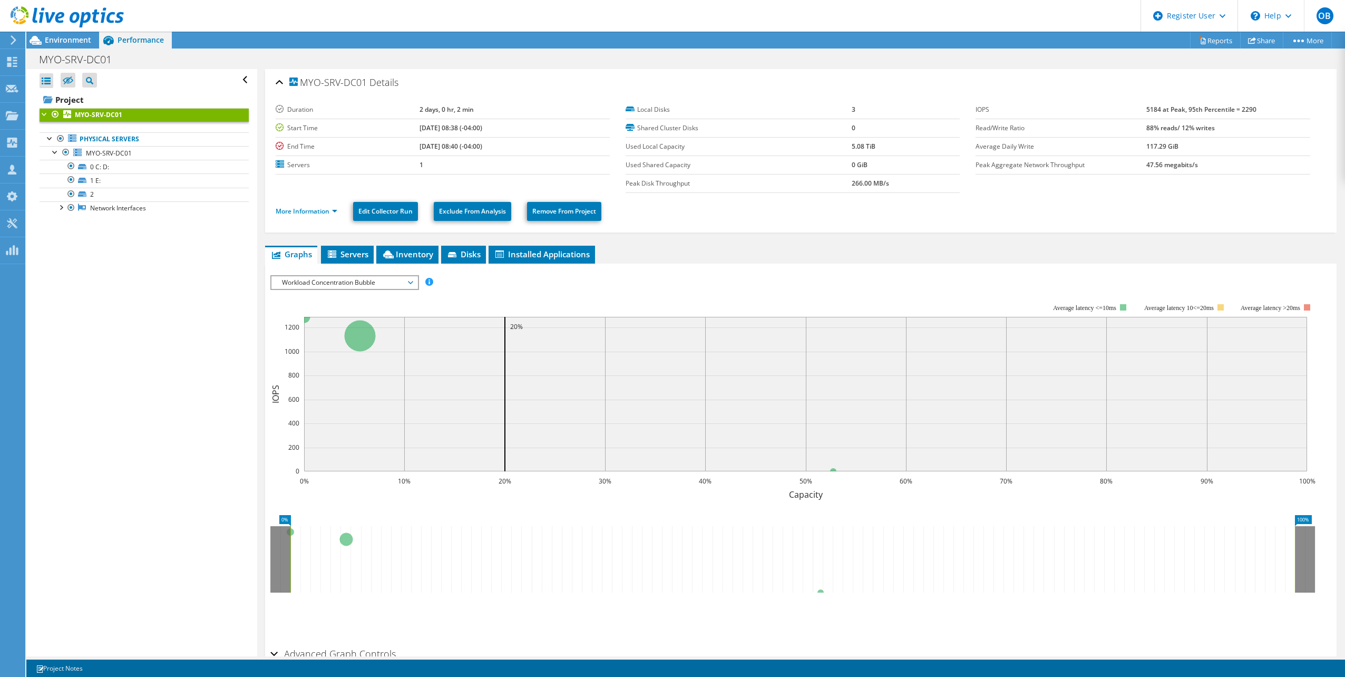
click at [400, 283] on span "Workload Concentration Bubble" at bounding box center [344, 282] width 135 height 13
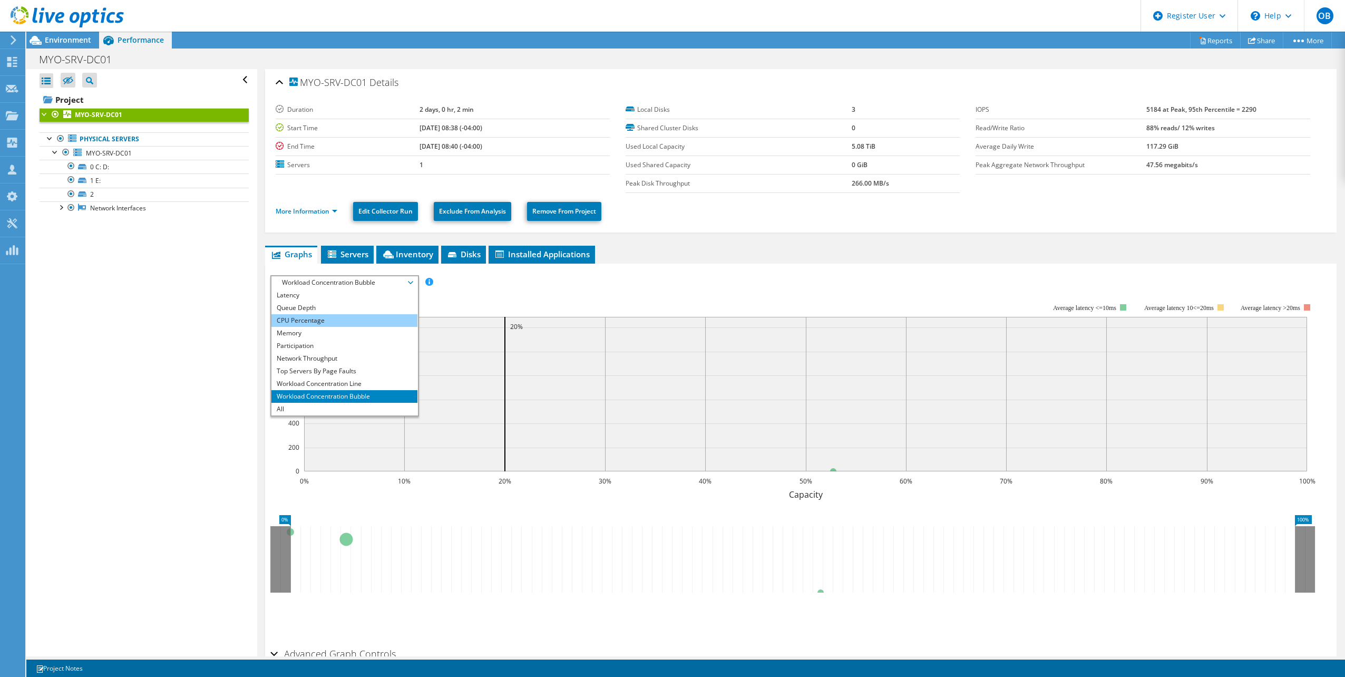
click at [331, 317] on li "CPU Percentage" at bounding box center [344, 320] width 146 height 13
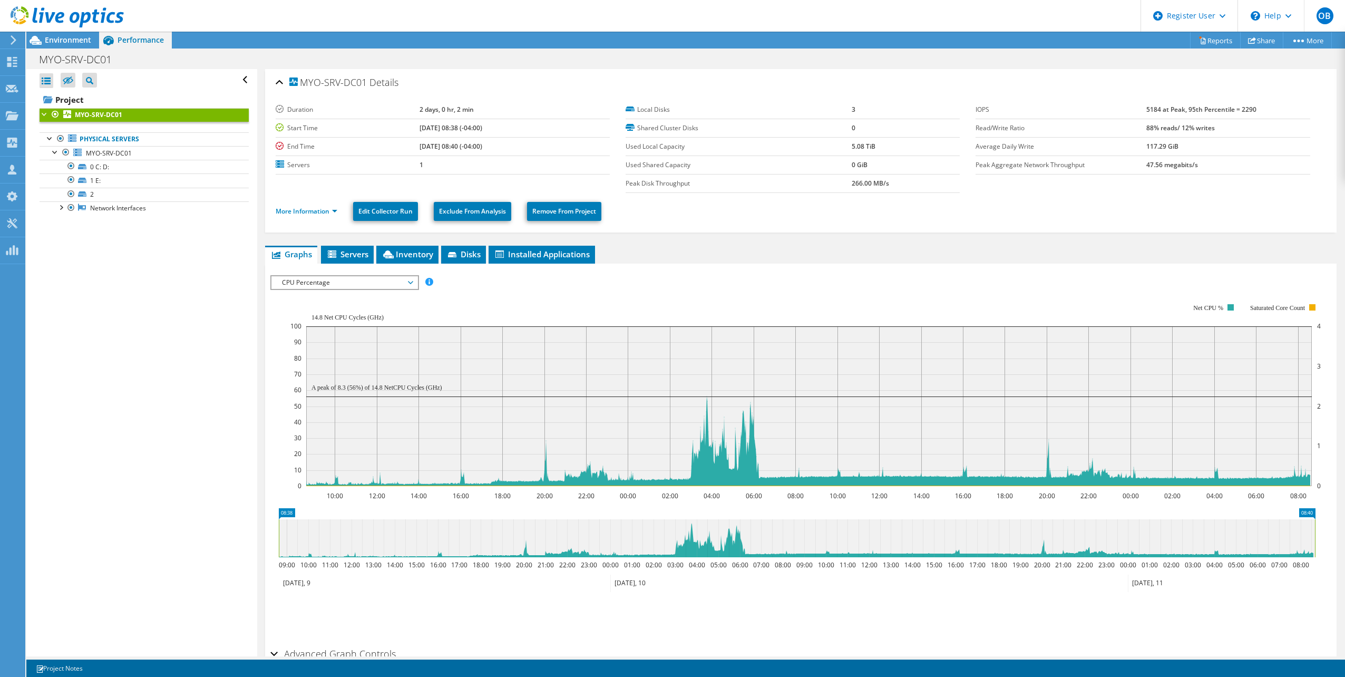
click at [388, 291] on rect at bounding box center [805, 394] width 1031 height 211
click at [386, 286] on span "CPU Percentage" at bounding box center [344, 282] width 135 height 13
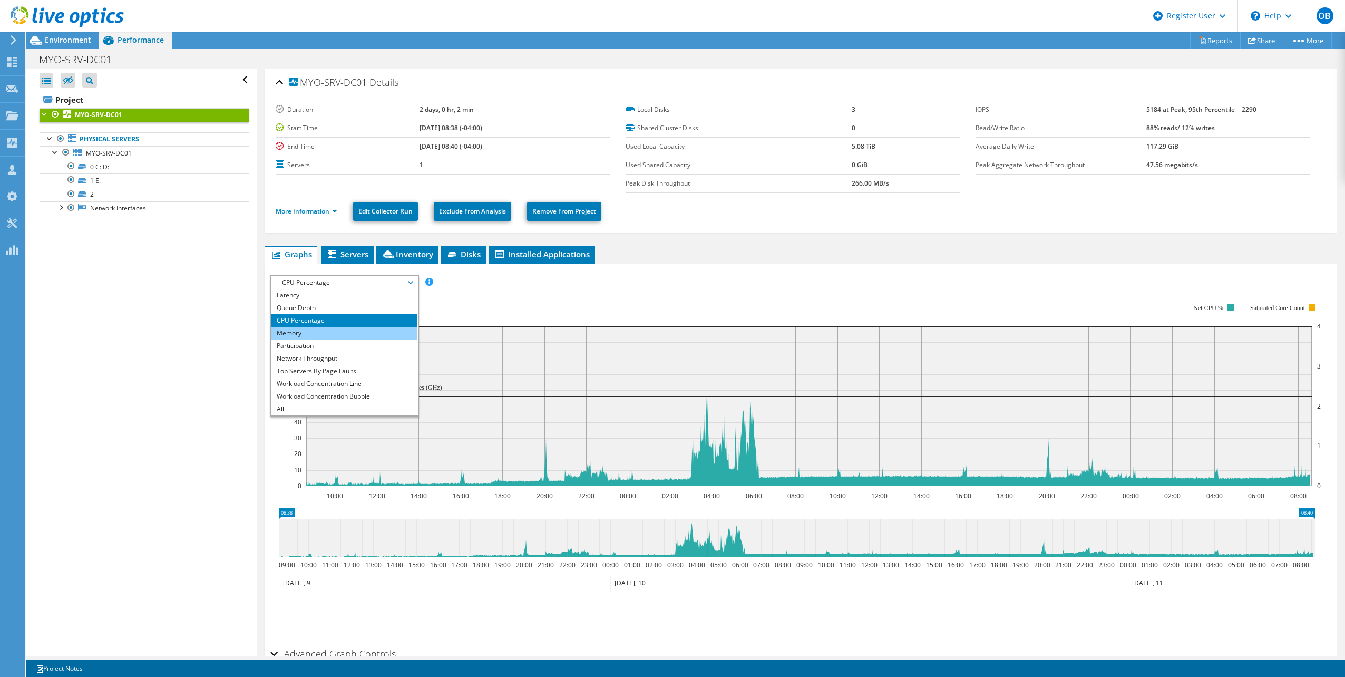
click at [342, 328] on li "Memory" at bounding box center [344, 333] width 146 height 13
